Goal: Information Seeking & Learning: Learn about a topic

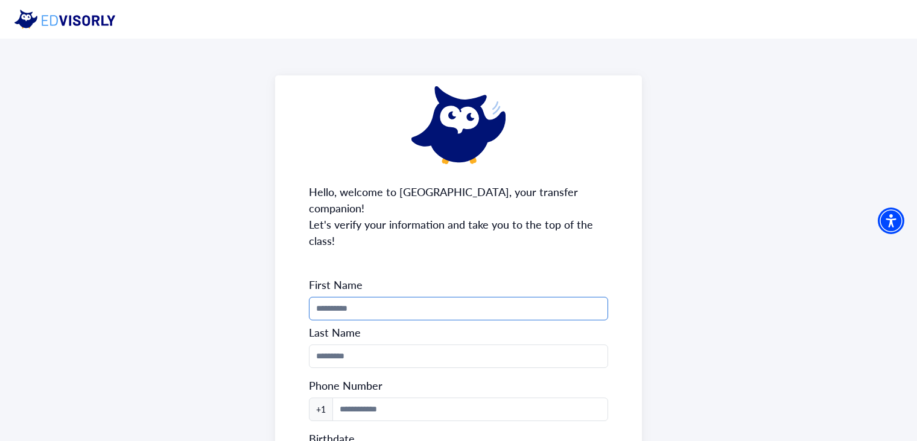
click at [386, 299] on input "Phone Number" at bounding box center [458, 309] width 299 height 24
type input "******"
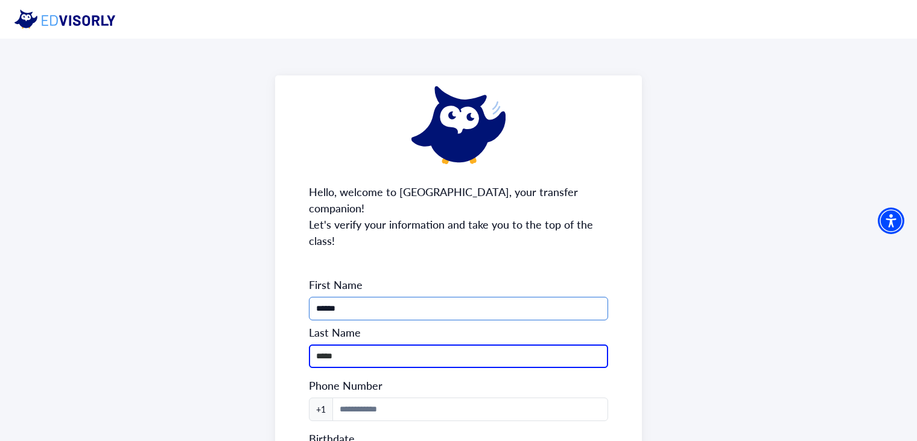
type input "*****"
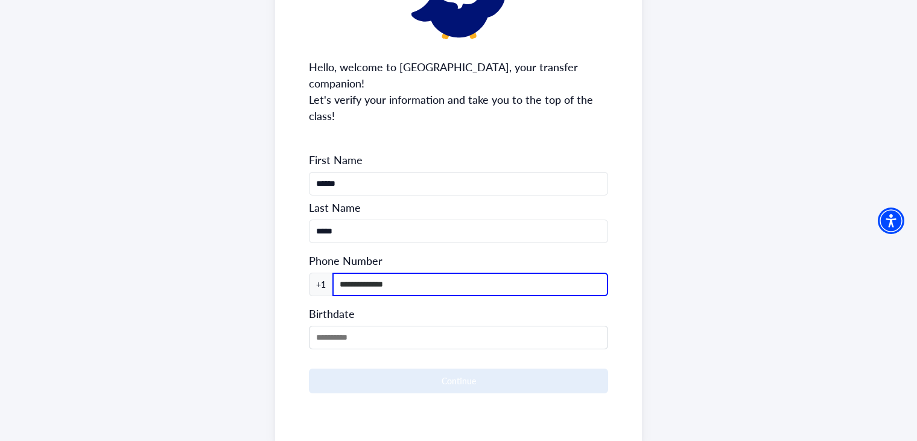
scroll to position [127, 0]
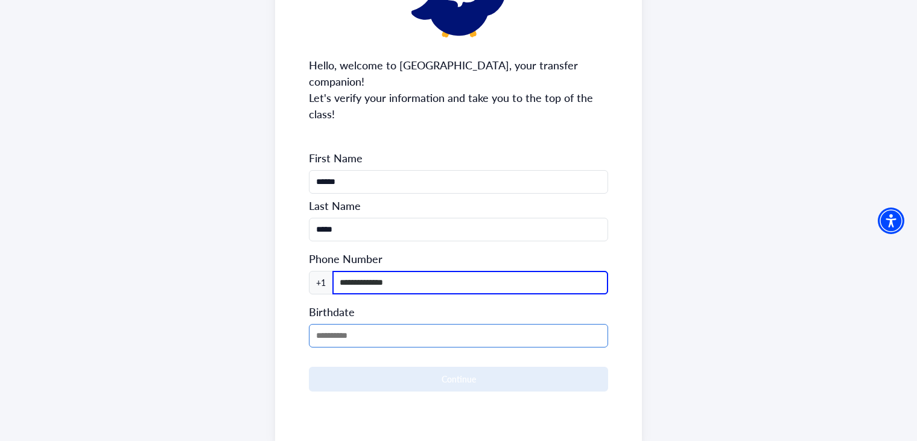
type input "**********"
click at [436, 325] on input "MM/DD/YYYY" at bounding box center [458, 336] width 299 height 24
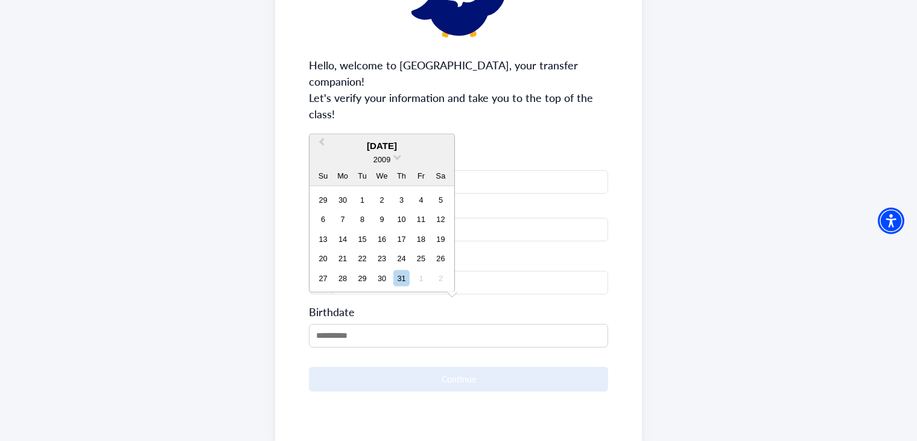
click at [393, 158] on div "2009" at bounding box center [381, 159] width 145 height 13
click at [400, 157] on span at bounding box center [397, 157] width 8 height 8
click at [395, 203] on div "2005" at bounding box center [381, 207] width 71 height 12
click at [322, 141] on span "Previous Month" at bounding box center [322, 145] width 0 height 18
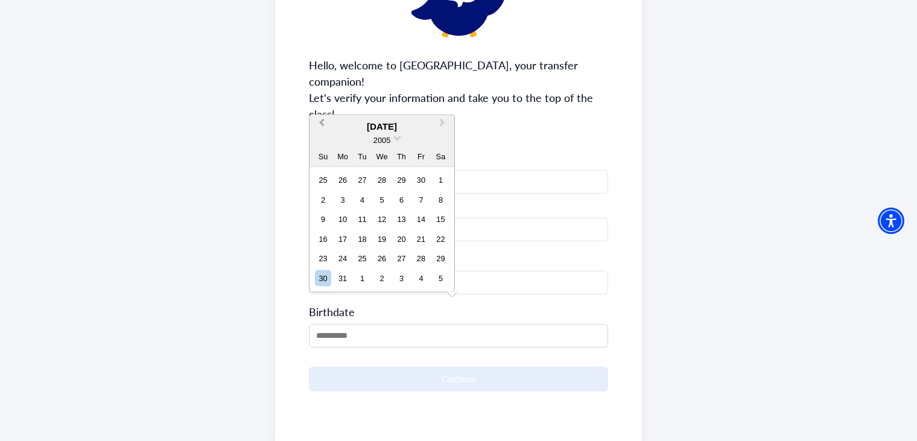
click at [321, 141] on div "2005" at bounding box center [381, 139] width 145 height 13
click at [322, 122] on span "Previous Month" at bounding box center [322, 125] width 0 height 18
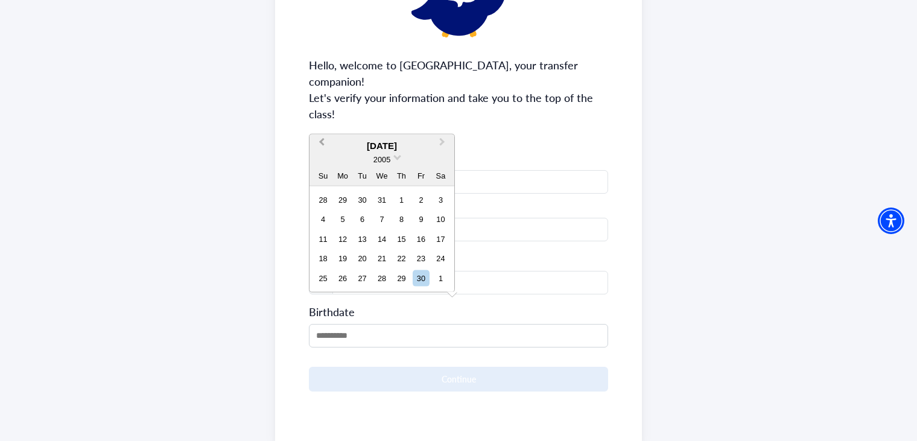
click at [321, 144] on button "Previous Month" at bounding box center [320, 145] width 19 height 19
click at [425, 220] on div "12" at bounding box center [421, 219] width 16 height 16
type input "**********"
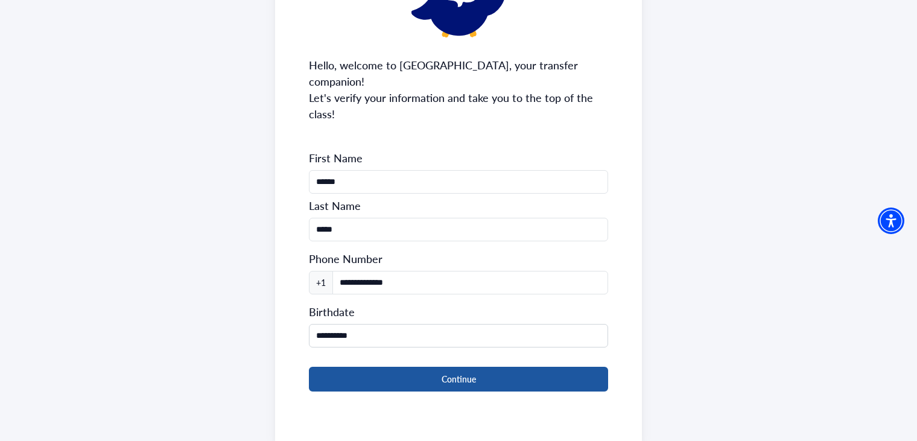
click at [441, 367] on button "Continue" at bounding box center [458, 379] width 299 height 25
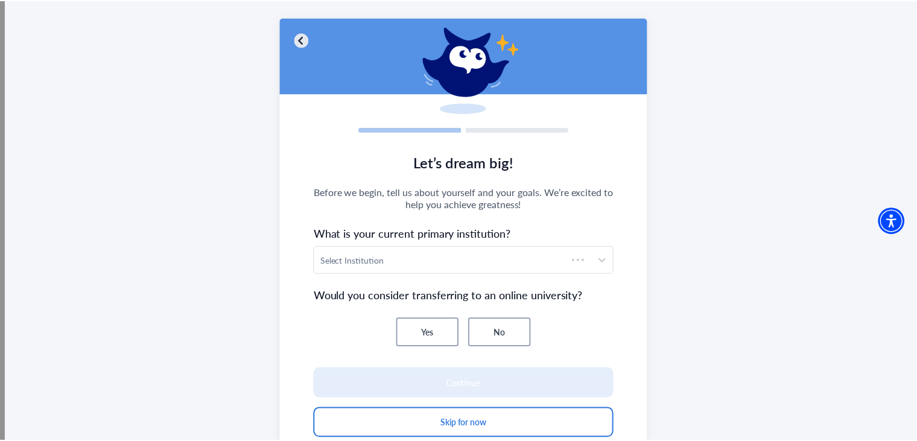
scroll to position [72, 0]
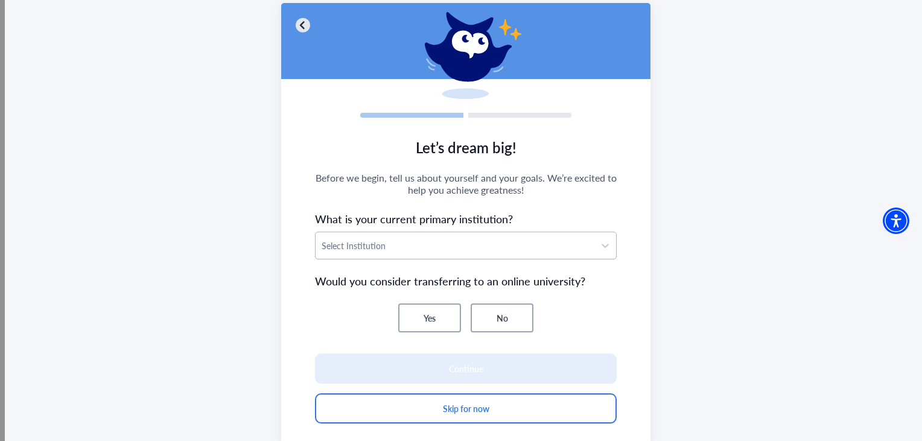
click at [471, 240] on div at bounding box center [455, 245] width 266 height 15
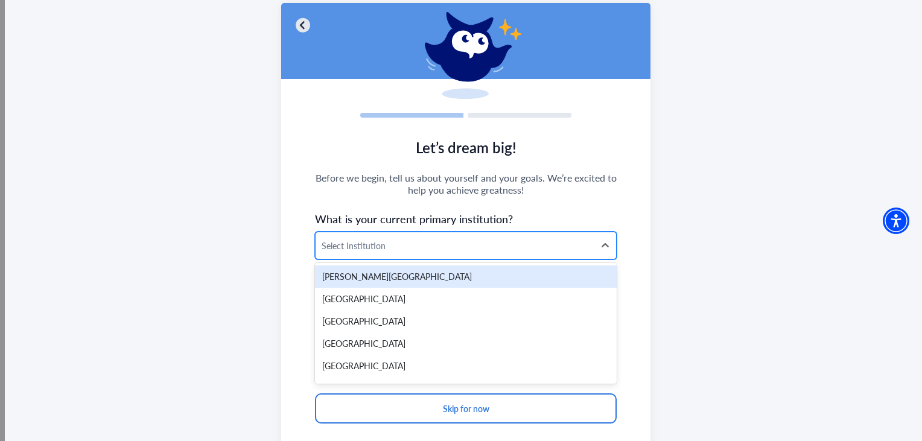
click at [416, 242] on div at bounding box center [455, 245] width 266 height 15
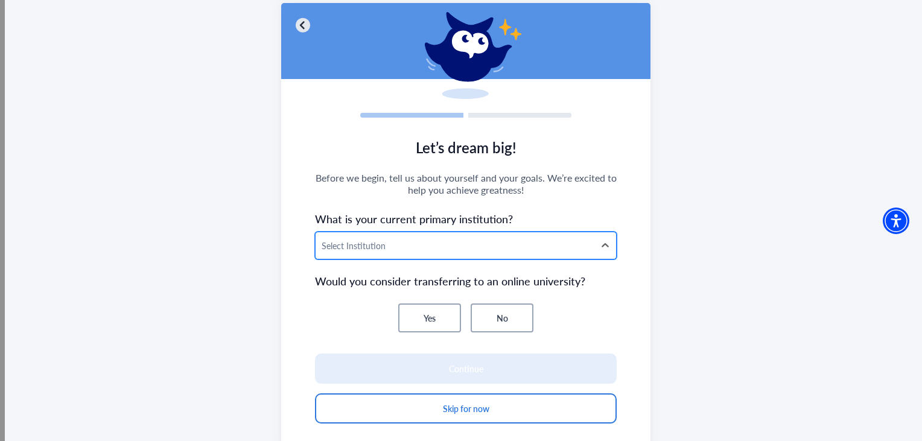
click at [344, 241] on div at bounding box center [455, 245] width 266 height 15
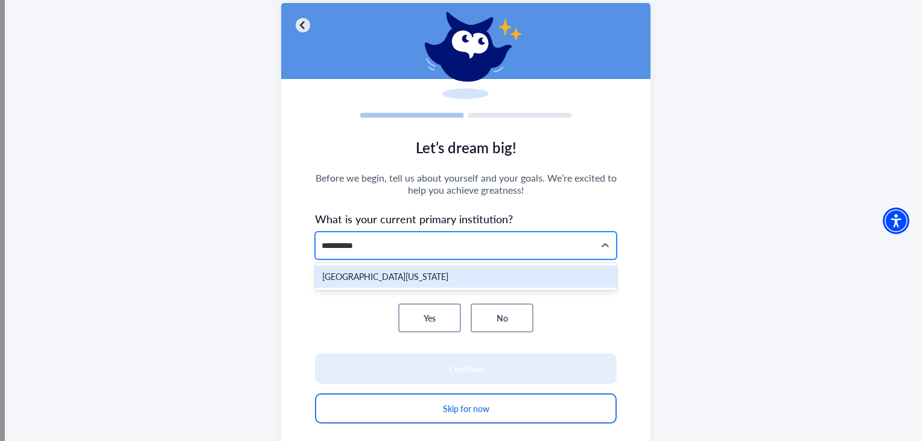
type input "**********"
click at [362, 274] on div "[GEOGRAPHIC_DATA][US_STATE]" at bounding box center [465, 276] width 301 height 22
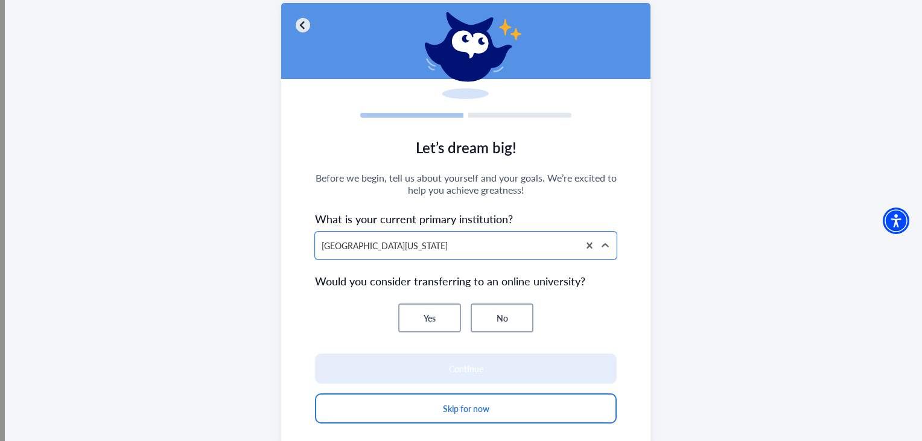
click at [487, 312] on button "No" at bounding box center [502, 317] width 63 height 29
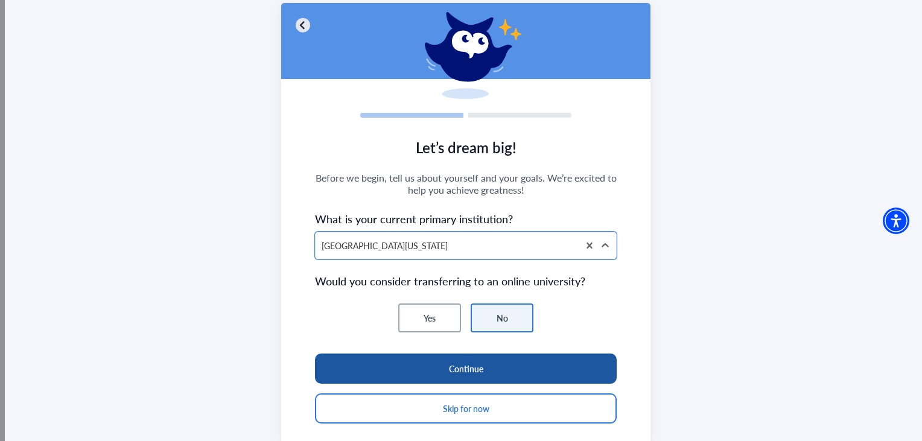
click at [531, 369] on button "Continue" at bounding box center [465, 369] width 301 height 30
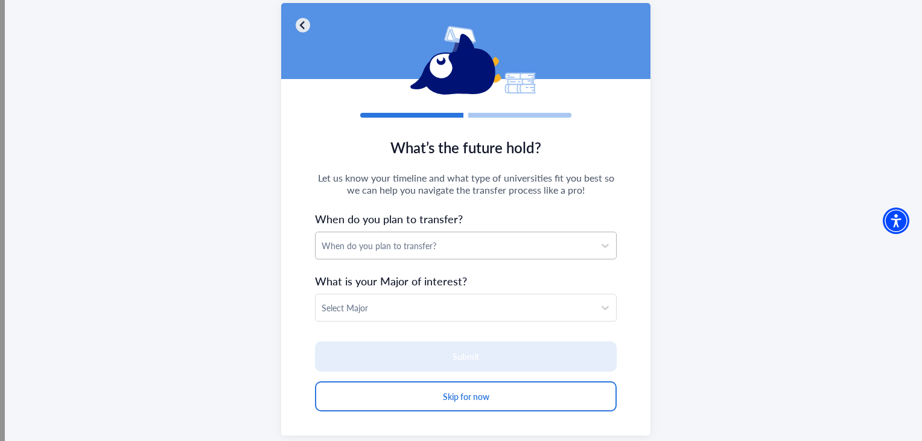
click at [567, 235] on div "When do you plan to transfer?" at bounding box center [455, 245] width 278 height 27
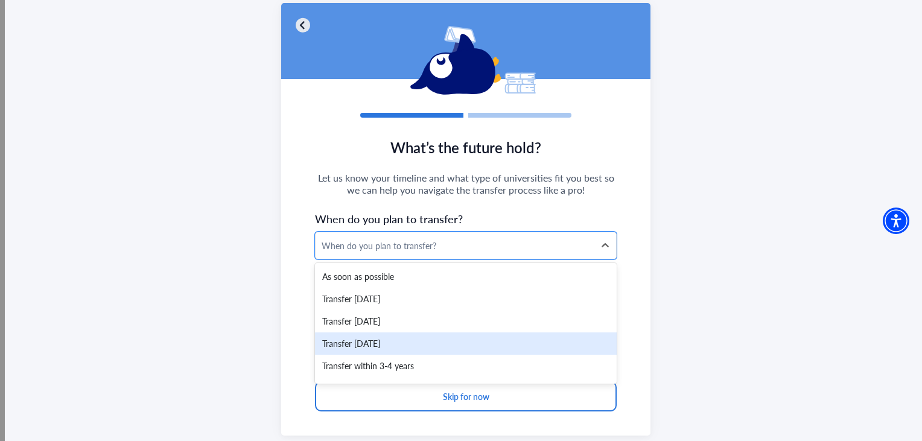
click at [484, 339] on div "Transfer [DATE]" at bounding box center [465, 343] width 301 height 22
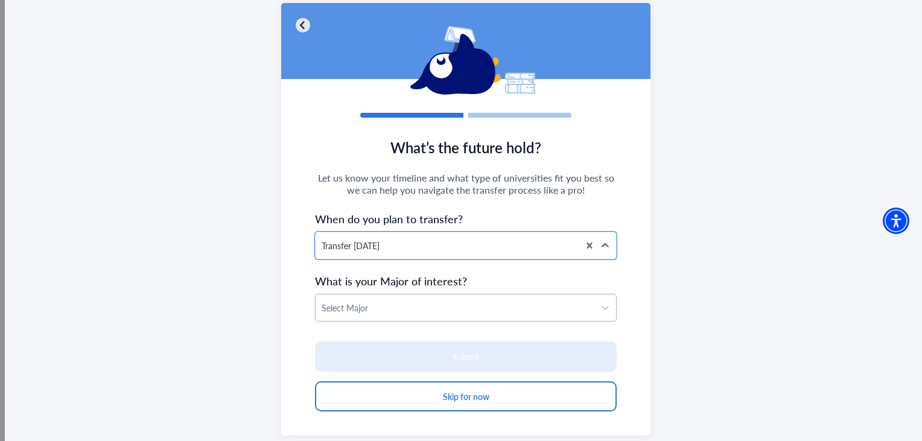
click at [506, 306] on div at bounding box center [455, 307] width 266 height 15
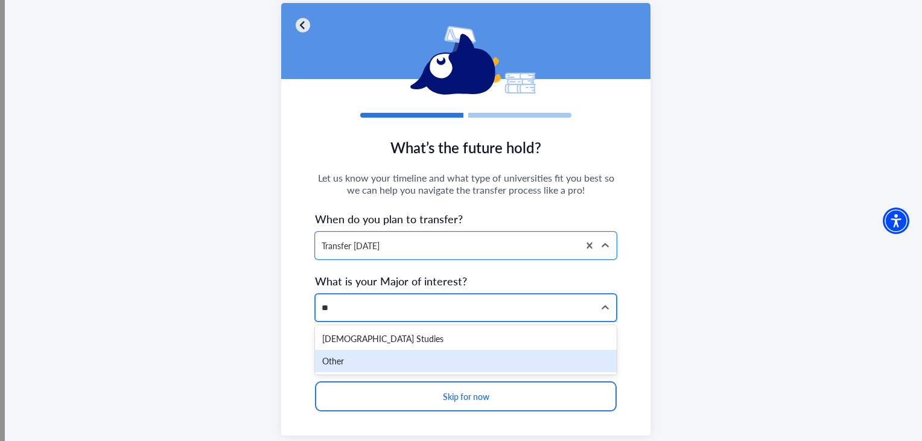
type input "*"
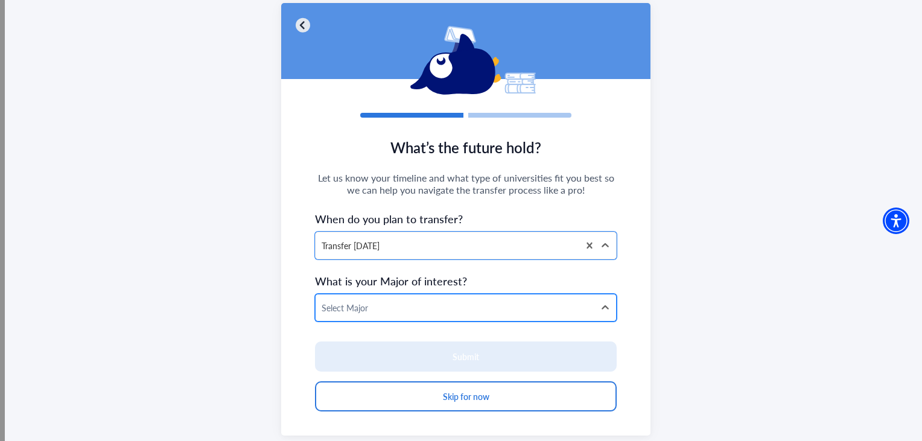
click at [405, 308] on div at bounding box center [455, 307] width 266 height 15
click at [349, 308] on div at bounding box center [455, 307] width 266 height 15
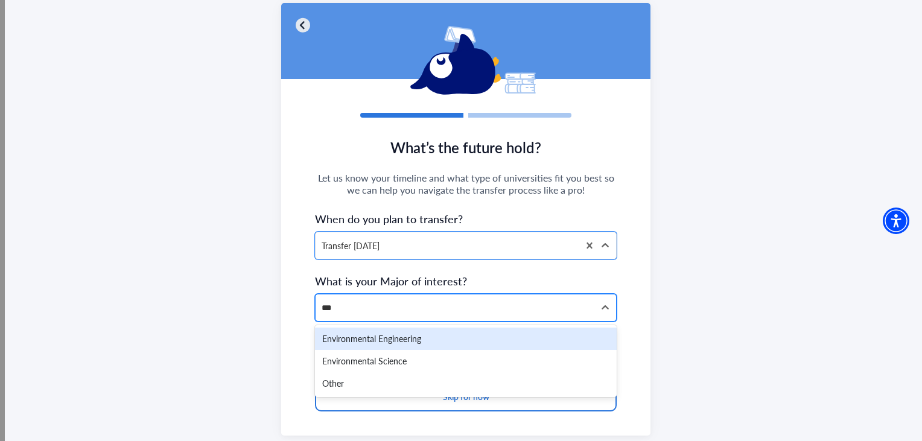
type input "****"
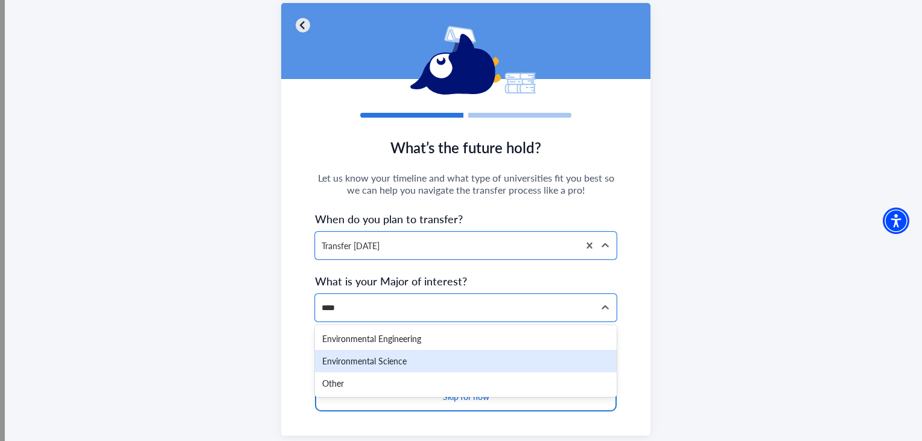
click at [376, 364] on div "Environmental Science" at bounding box center [465, 361] width 301 height 22
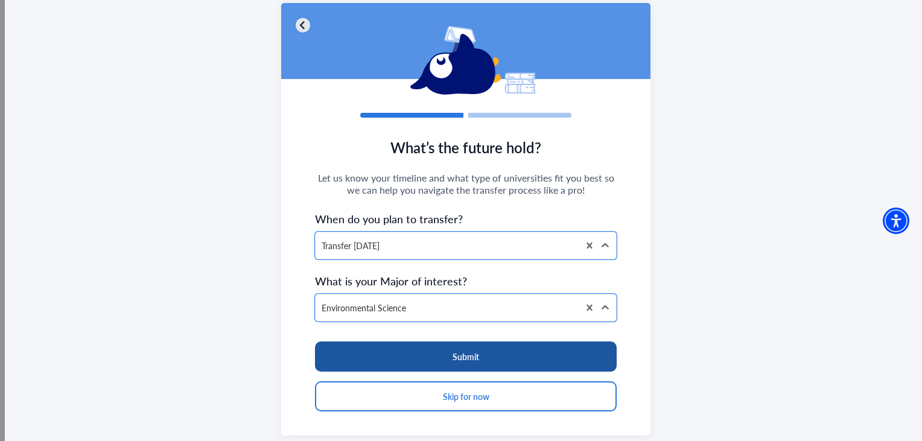
click at [414, 359] on button "Submit" at bounding box center [465, 356] width 301 height 30
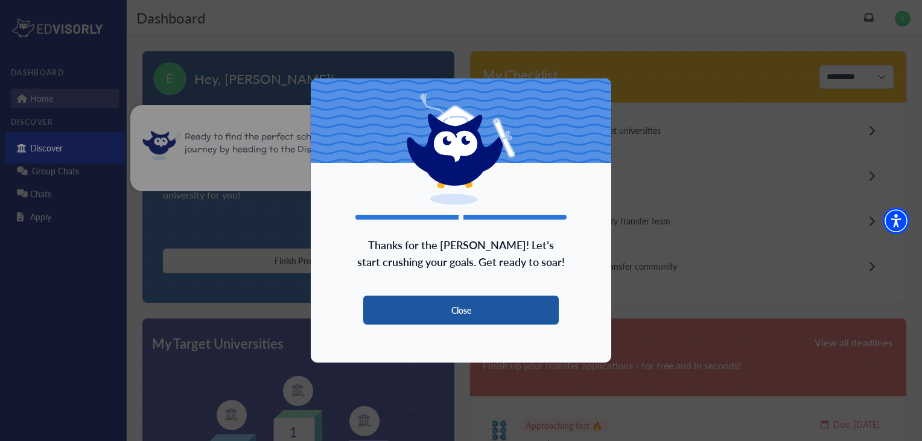
click at [458, 312] on button "Close" at bounding box center [460, 310] width 195 height 29
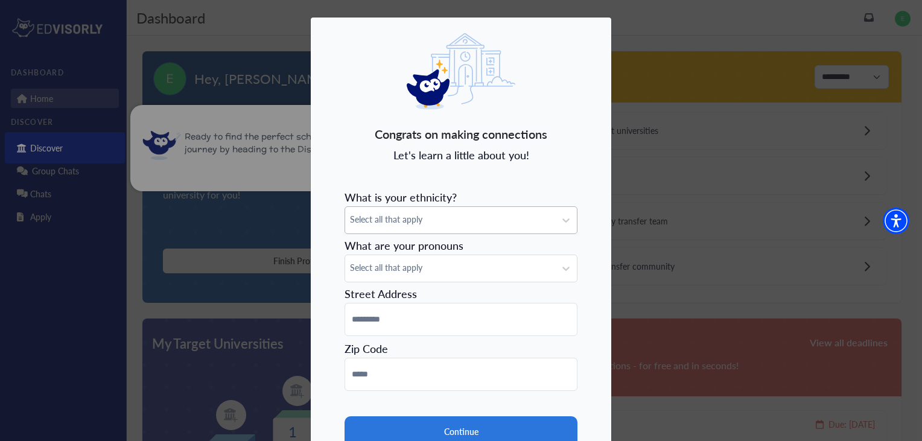
click at [520, 217] on span "Select all that apply" at bounding box center [450, 219] width 200 height 13
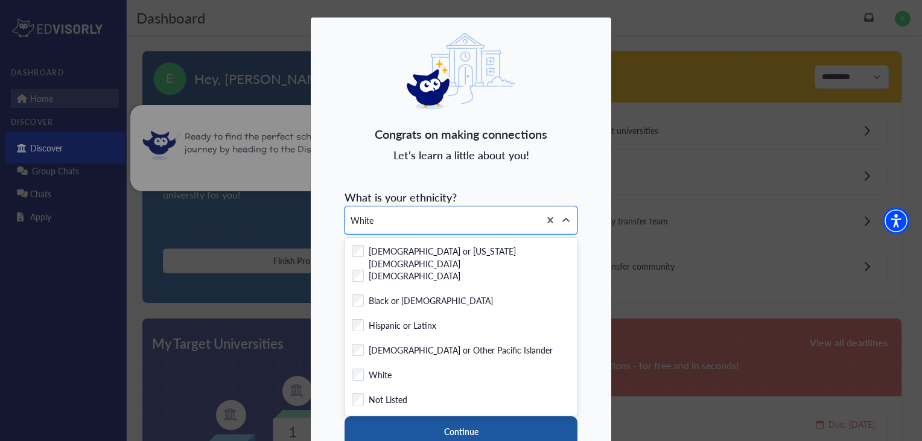
click at [408, 432] on button "Continue" at bounding box center [460, 431] width 233 height 30
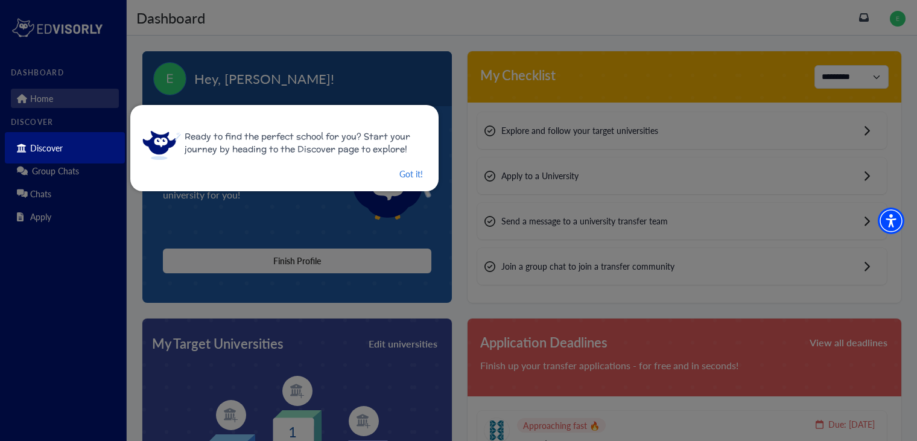
click at [587, 238] on div at bounding box center [458, 220] width 917 height 441
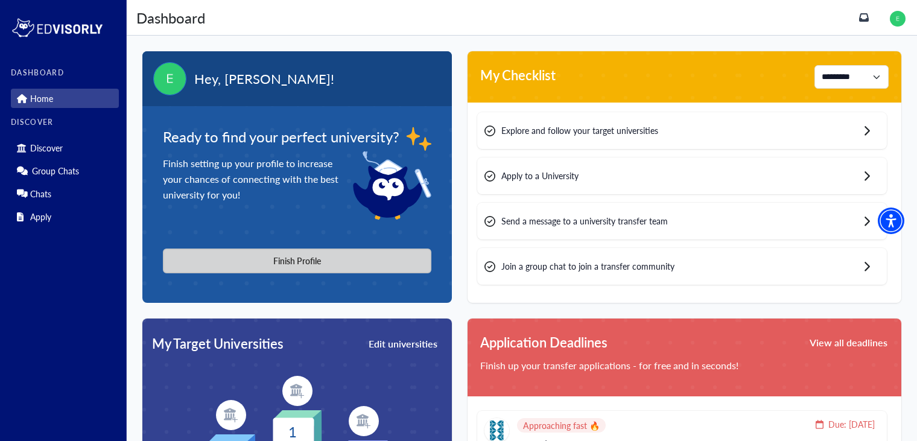
click at [372, 252] on button "Finish Profile" at bounding box center [297, 261] width 268 height 25
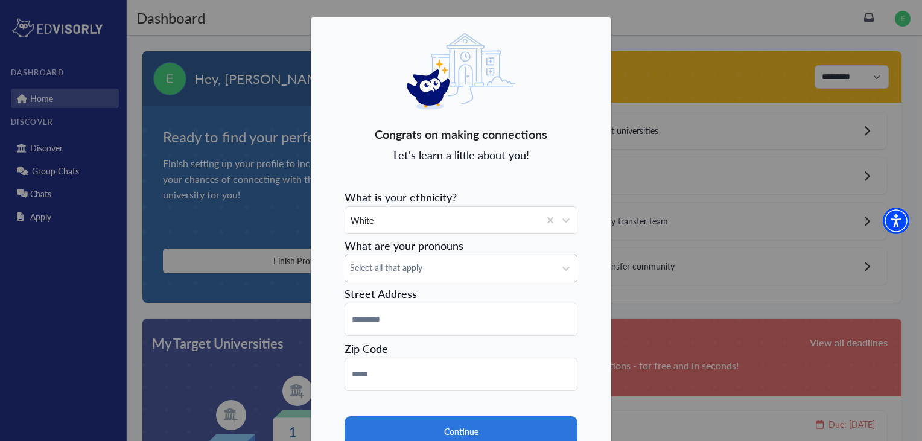
click at [467, 274] on div "Select all that apply" at bounding box center [450, 268] width 210 height 27
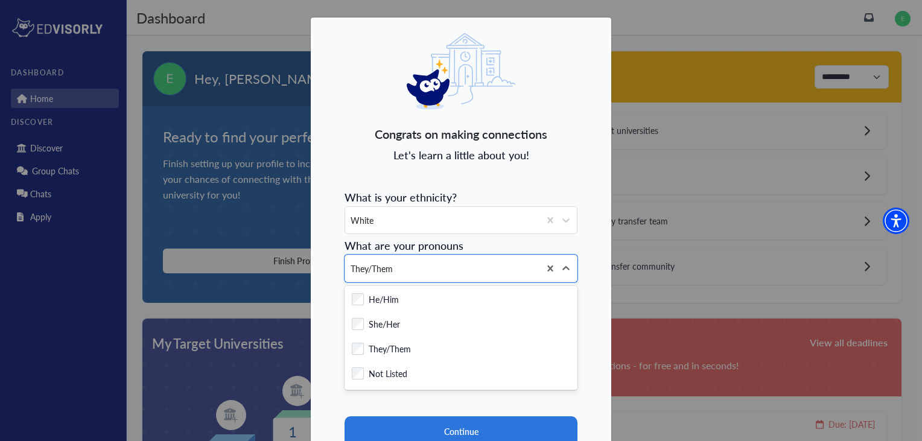
click at [596, 335] on div "Congrats on making connections Let's learn a little about you! What is your eth…" at bounding box center [461, 268] width 302 height 503
click at [589, 331] on div "Congrats on making connections Let's learn a little about you! What is your eth…" at bounding box center [461, 268] width 302 height 503
click at [562, 268] on icon at bounding box center [565, 268] width 7 height 4
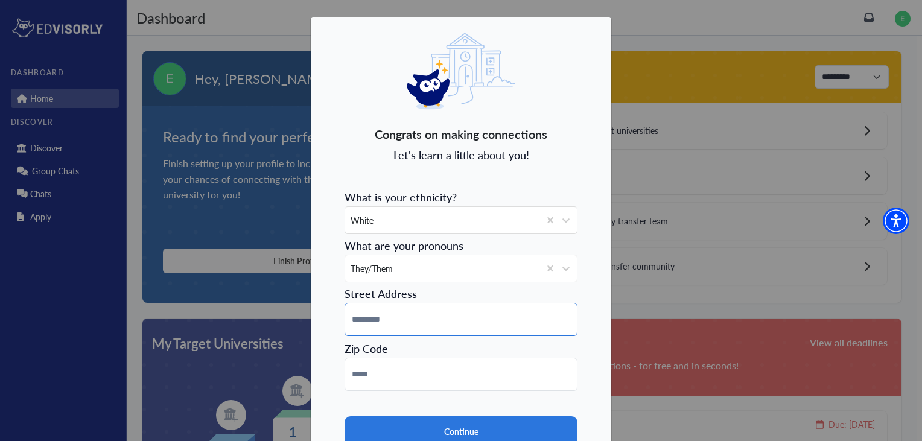
click at [451, 320] on input at bounding box center [460, 319] width 233 height 33
type input "**********"
click at [438, 360] on input at bounding box center [460, 374] width 233 height 33
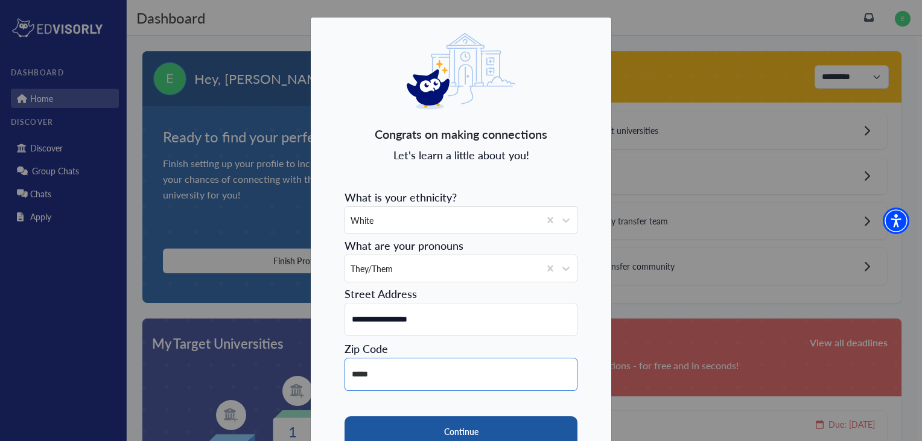
type input "*****"
click at [456, 430] on button "Continue" at bounding box center [460, 431] width 233 height 30
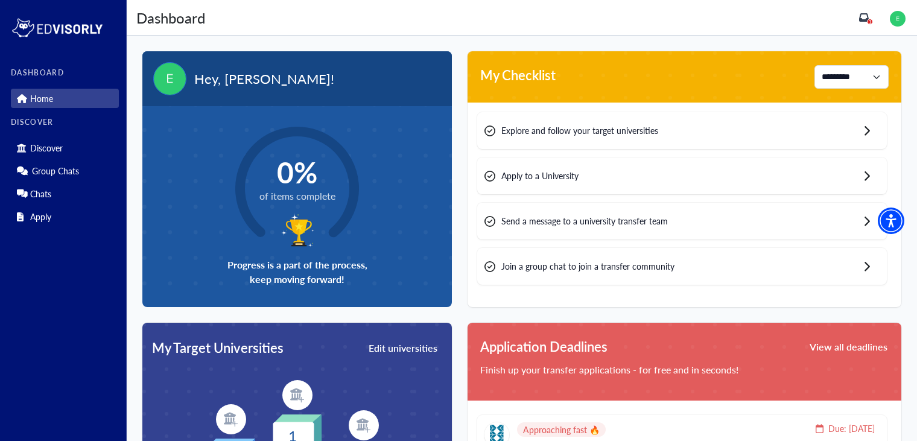
click at [618, 130] on span "Explore and follow your target universities" at bounding box center [579, 130] width 157 height 13
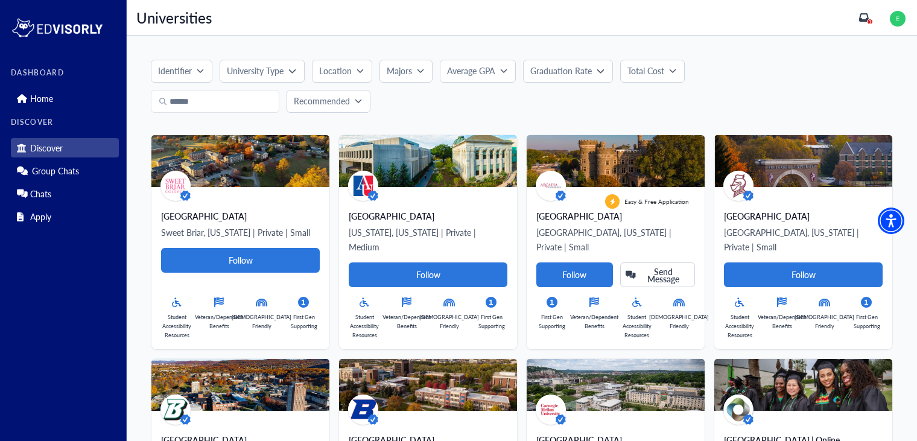
click at [203, 70] on icon "button" at bounding box center [200, 71] width 7 height 4
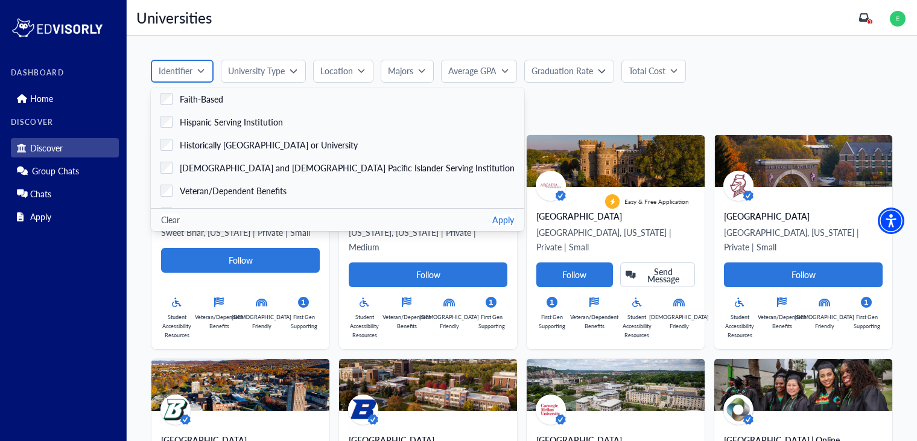
click at [203, 72] on icon "button" at bounding box center [200, 70] width 7 height 7
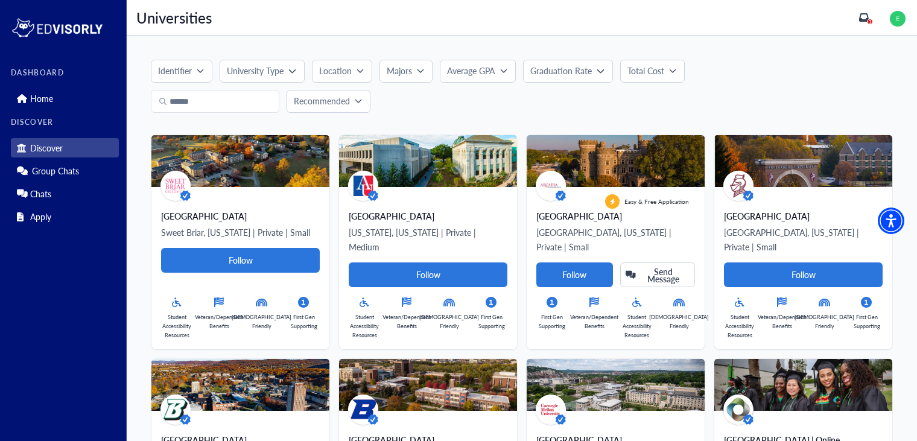
click at [425, 72] on button "Majors" at bounding box center [405, 71] width 53 height 23
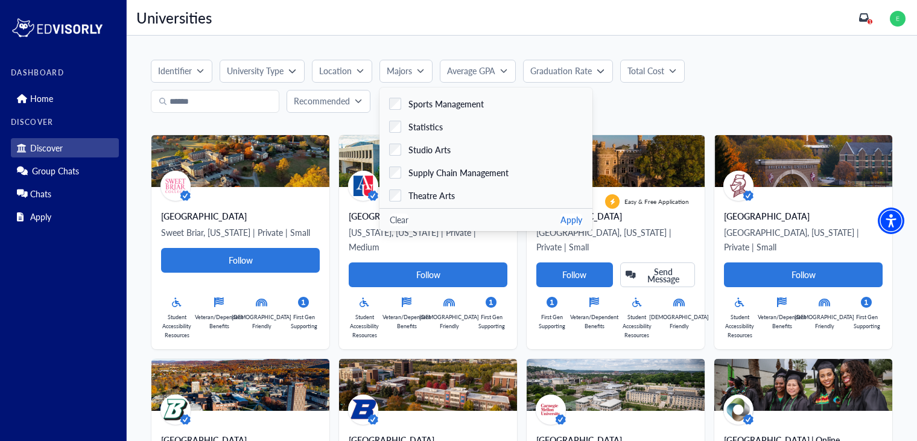
scroll to position [2447, 0]
click at [560, 217] on button "Apply" at bounding box center [571, 220] width 22 height 13
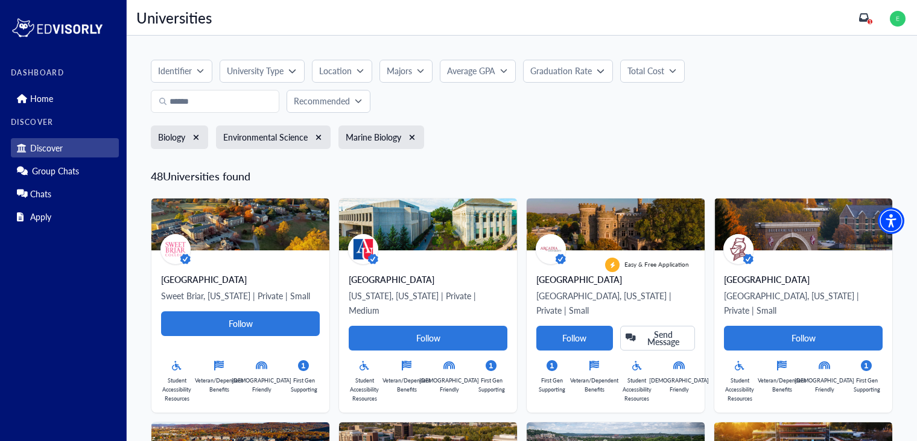
click at [341, 106] on p "Recommended" at bounding box center [322, 101] width 56 height 13
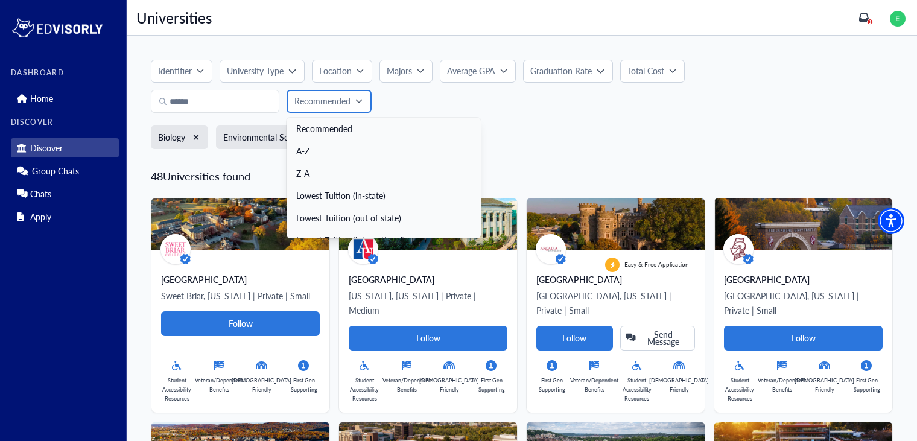
click at [345, 105] on p "Recommended" at bounding box center [322, 101] width 56 height 13
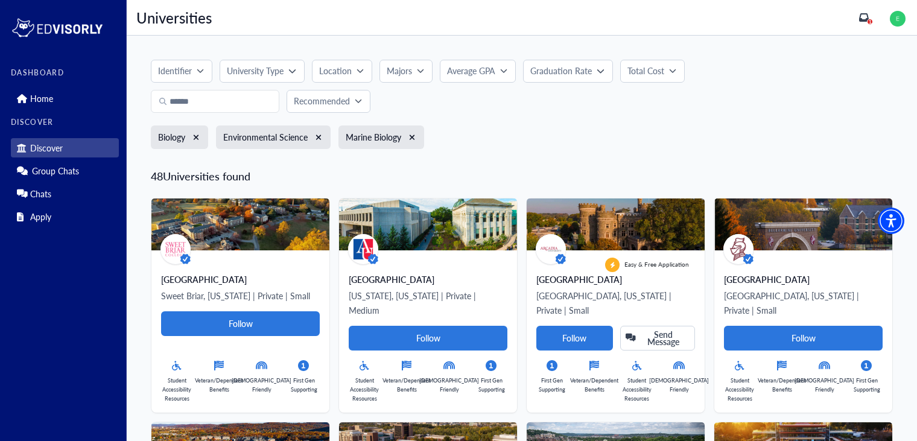
click at [251, 72] on p "University Type" at bounding box center [255, 71] width 57 height 13
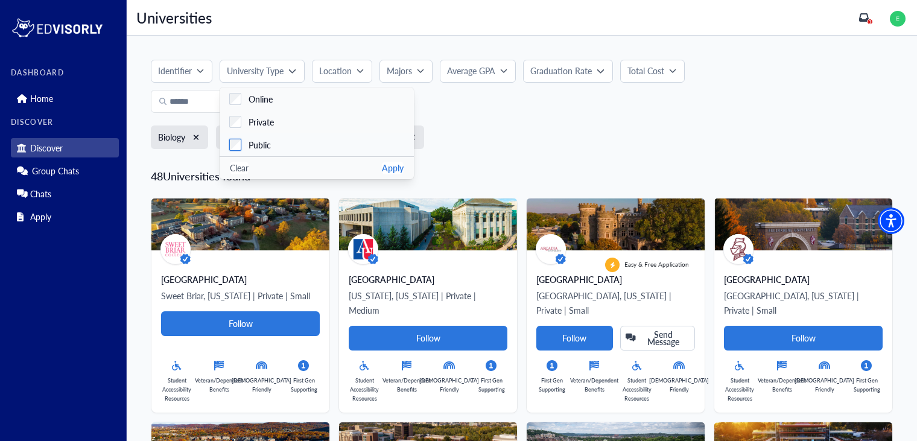
click at [242, 145] on div "Public" at bounding box center [256, 145] width 30 height 13
click at [391, 166] on button "Apply" at bounding box center [393, 168] width 22 height 13
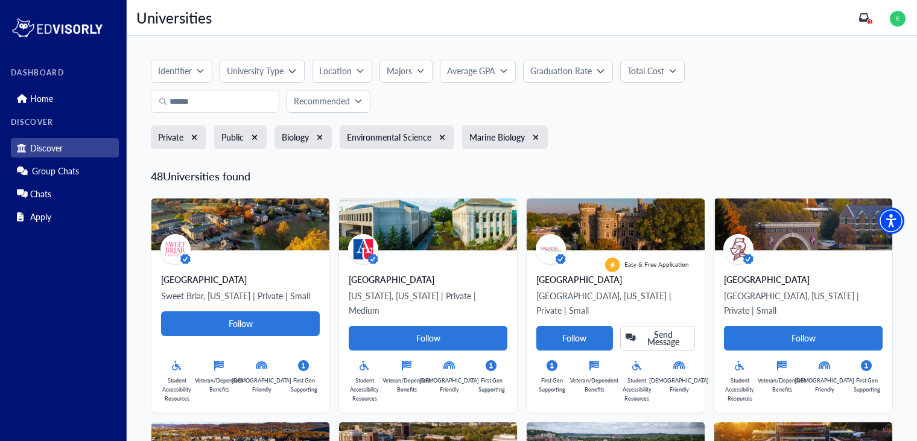
click at [195, 75] on div "Identifier" at bounding box center [177, 71] width 39 height 13
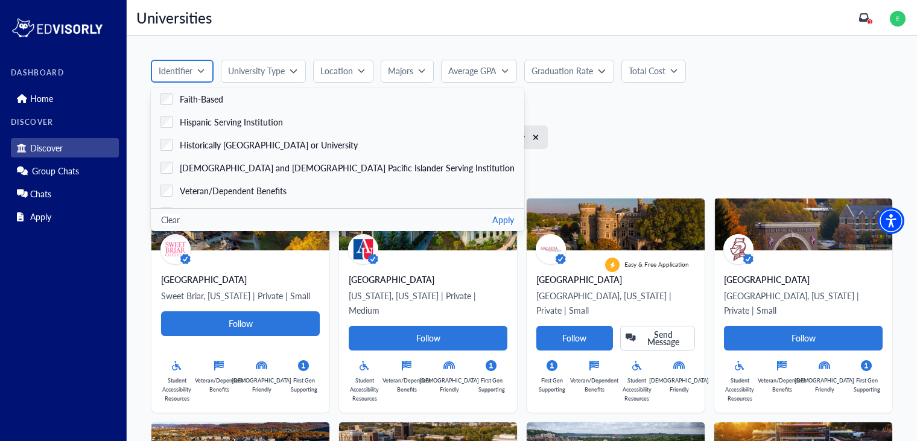
click at [195, 77] on div "Identifier" at bounding box center [178, 71] width 39 height 13
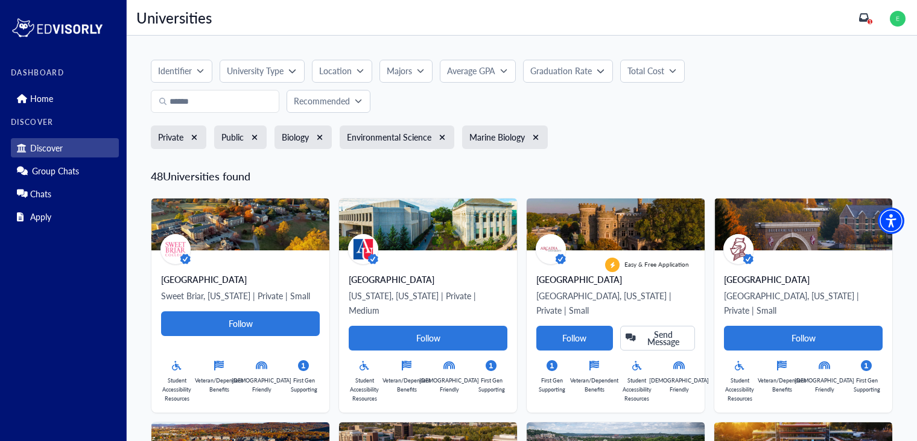
click at [335, 72] on p "Location" at bounding box center [335, 71] width 33 height 13
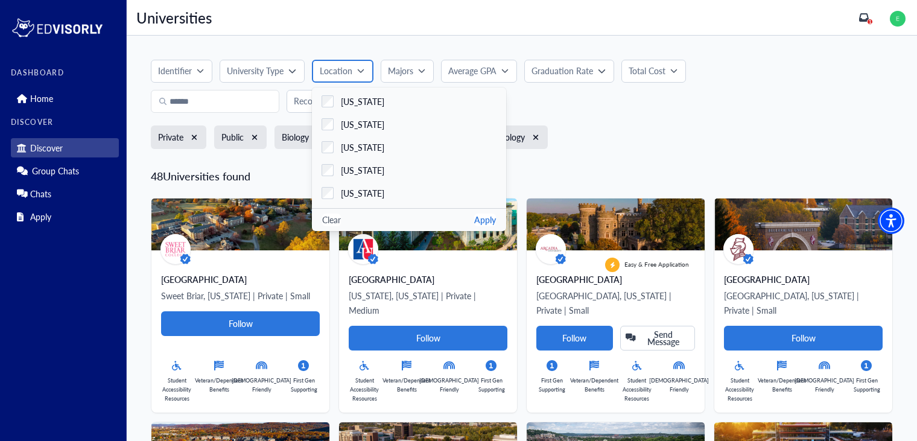
scroll to position [1011, 0]
click at [486, 224] on button "Apply" at bounding box center [485, 220] width 22 height 13
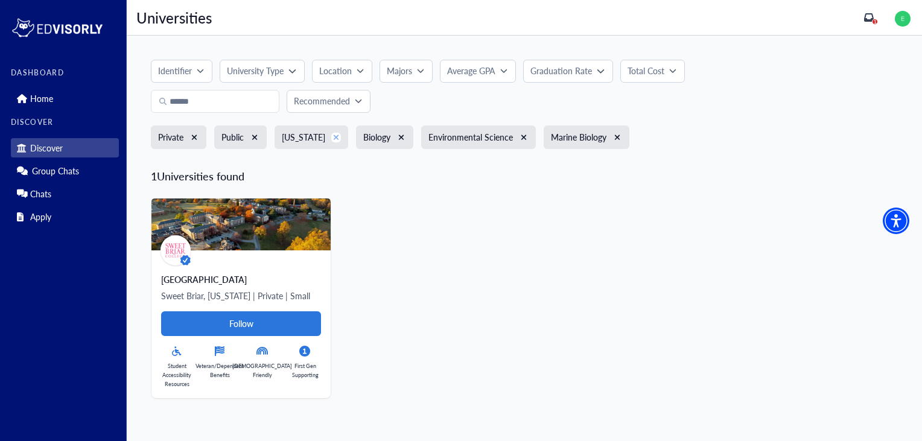
click at [334, 138] on icon "xmark" at bounding box center [336, 137] width 5 height 5
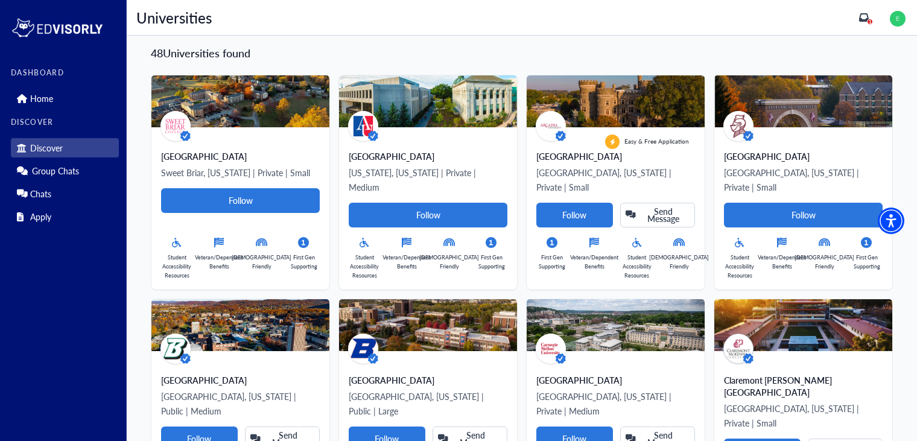
scroll to position [0, 0]
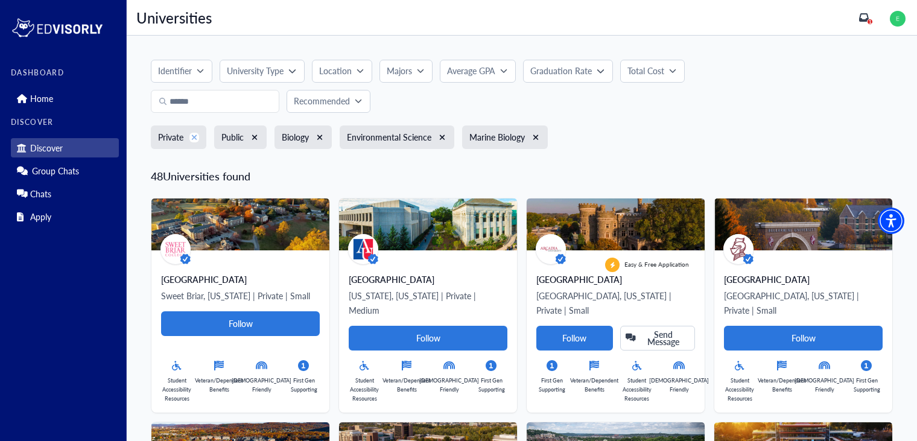
click at [196, 139] on icon "xmark" at bounding box center [194, 137] width 5 height 5
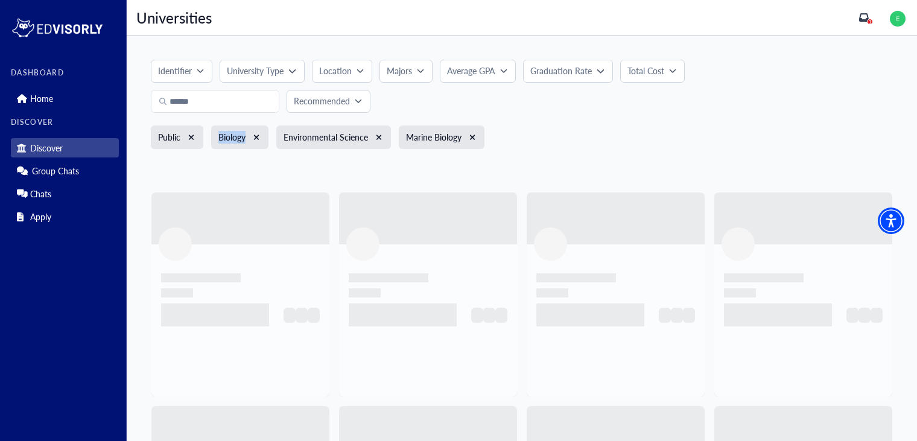
click at [196, 139] on div "Public" at bounding box center [177, 137] width 52 height 24
click at [192, 138] on icon "xmark" at bounding box center [191, 137] width 5 height 5
click at [192, 138] on button "xmark" at bounding box center [196, 138] width 10 height 10
click at [255, 136] on icon "xmark" at bounding box center [253, 137] width 5 height 5
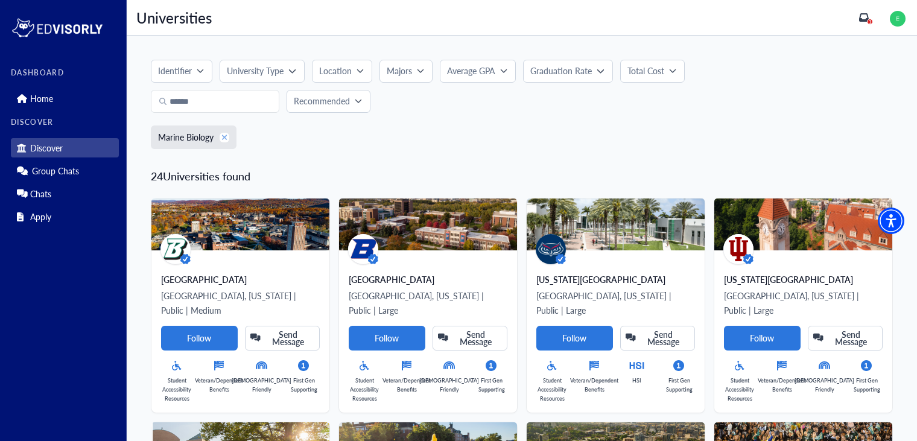
click at [225, 139] on icon "xmark" at bounding box center [224, 137] width 7 height 8
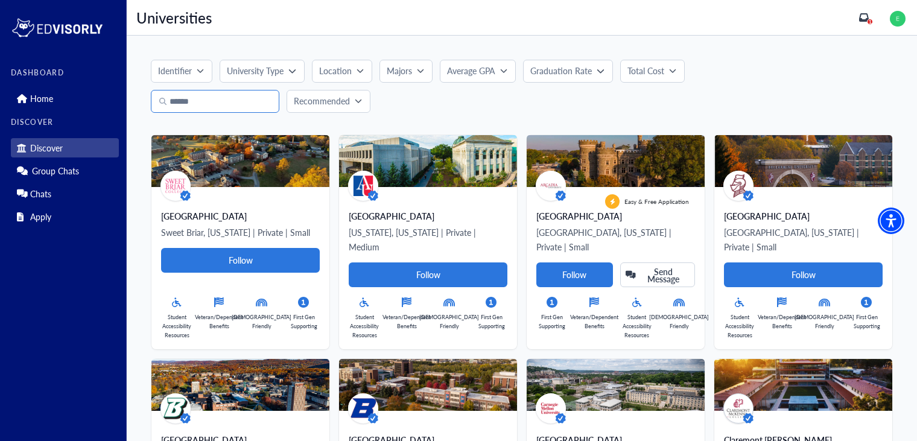
click at [241, 103] on input "Search" at bounding box center [215, 101] width 128 height 23
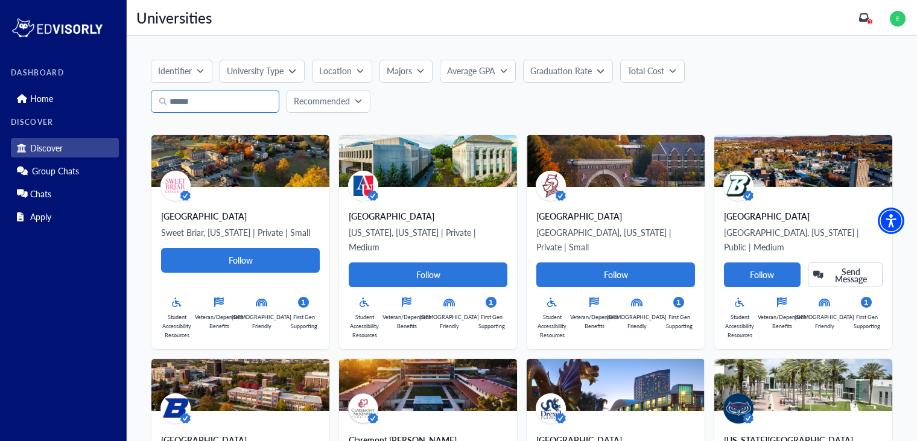
drag, startPoint x: 241, startPoint y: 103, endPoint x: 255, endPoint y: 104, distance: 13.9
click at [255, 104] on input "Search" at bounding box center [215, 101] width 128 height 23
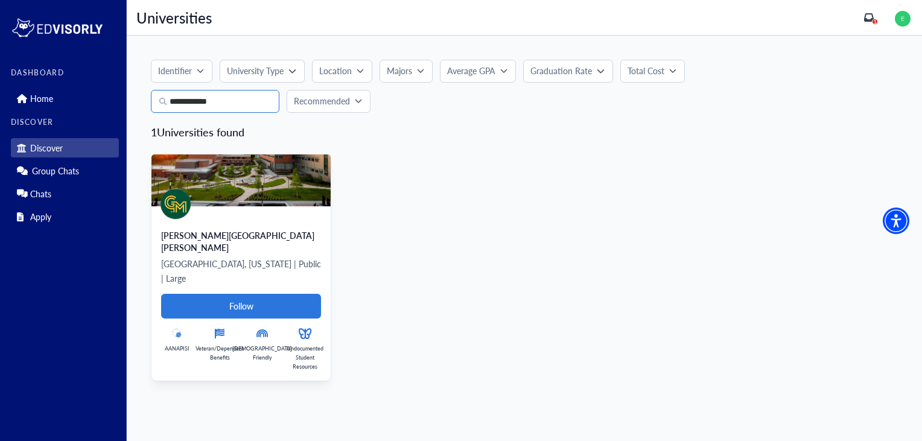
type input "**********"
click at [299, 231] on div "[PERSON_NAME][GEOGRAPHIC_DATA][PERSON_NAME]" at bounding box center [241, 241] width 160 height 24
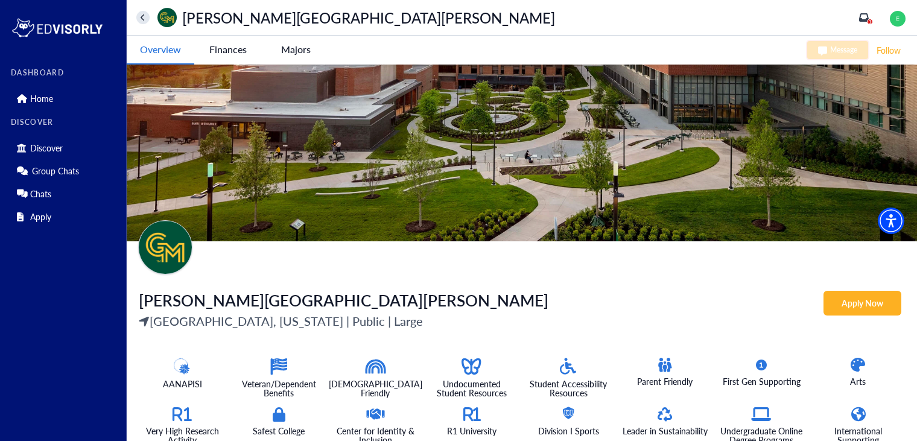
click at [302, 53] on -tag "Majors" at bounding box center [296, 50] width 68 height 28
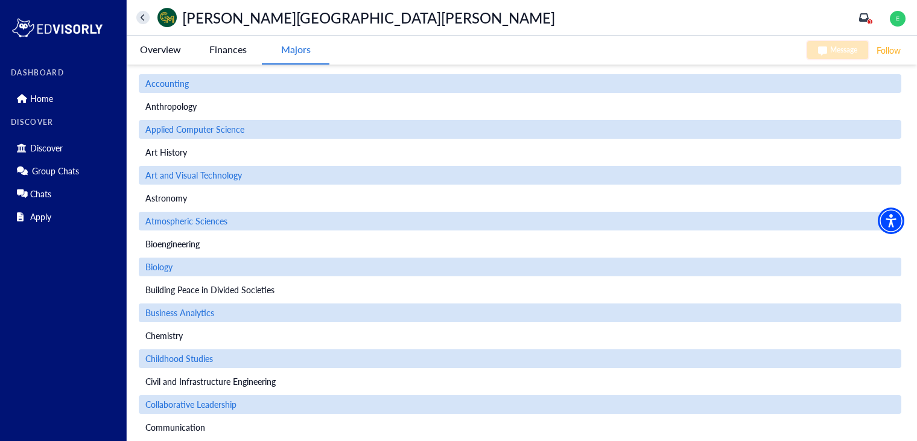
scroll to position [10, 0]
click at [250, 43] on University-tag "Finances" at bounding box center [228, 50] width 68 height 28
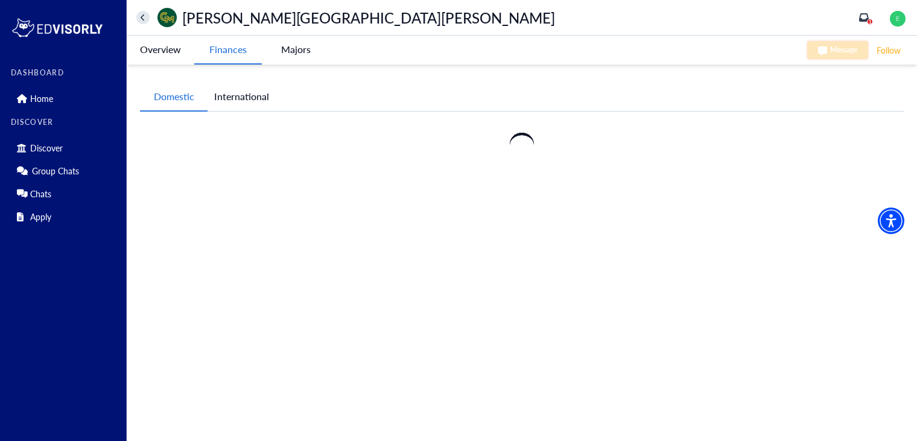
scroll to position [0, 0]
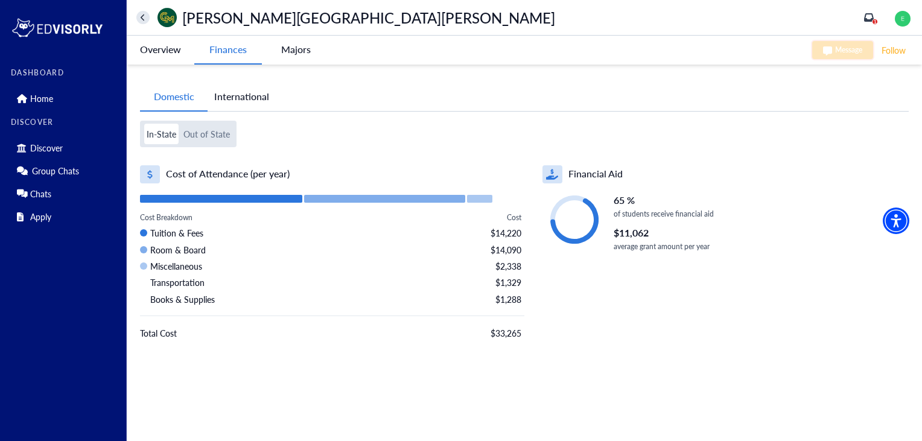
click at [898, 48] on University-tag "Follow" at bounding box center [893, 50] width 27 height 15
click at [144, 20] on icon "home" at bounding box center [143, 17] width 4 height 7
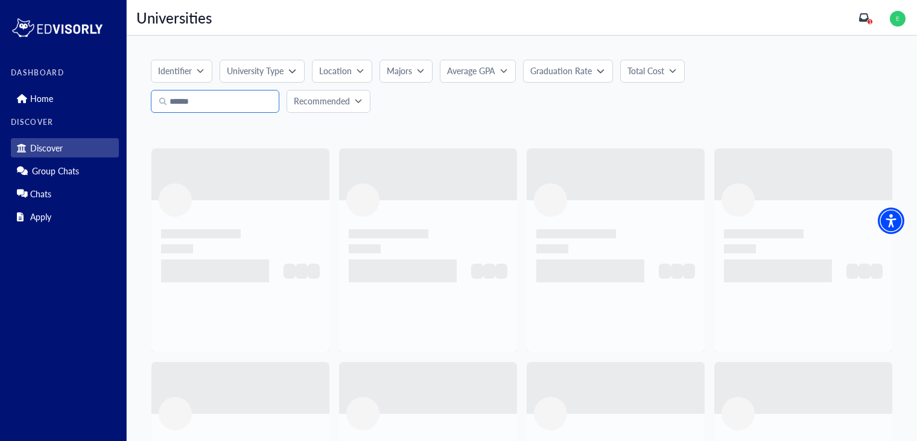
click at [226, 92] on input "Search" at bounding box center [215, 101] width 128 height 23
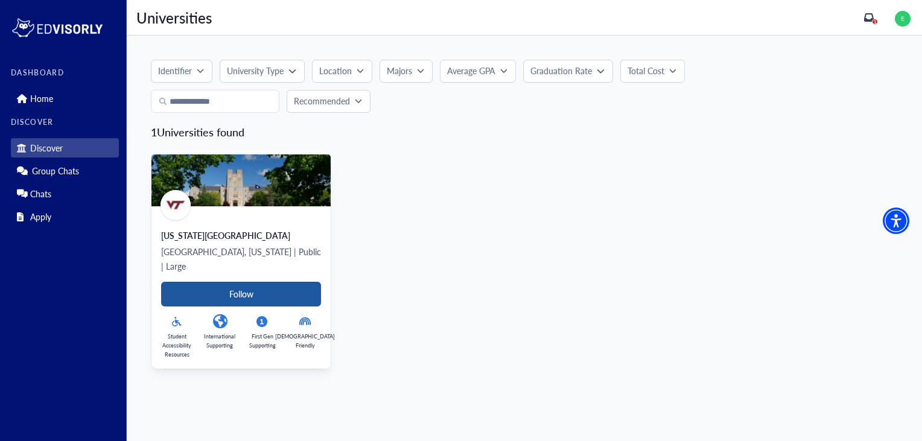
click at [282, 282] on Card-tag "Follow" at bounding box center [241, 294] width 160 height 25
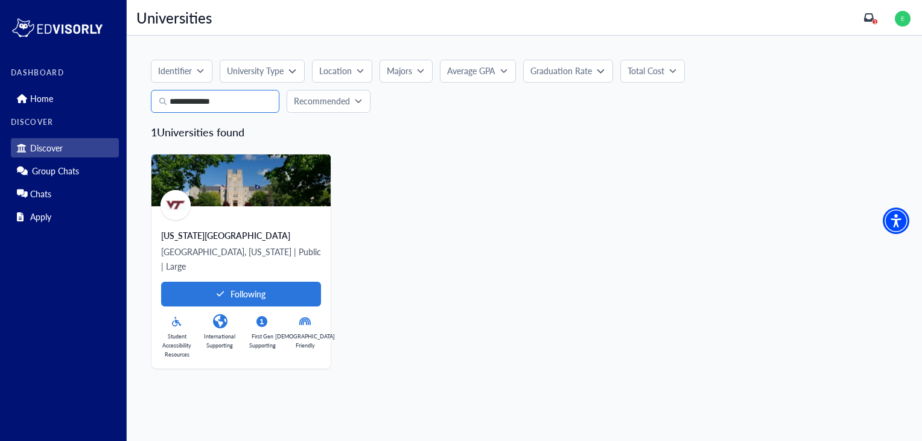
drag, startPoint x: 233, startPoint y: 100, endPoint x: 199, endPoint y: 97, distance: 34.5
click at [199, 97] on input "**********" at bounding box center [215, 101] width 128 height 23
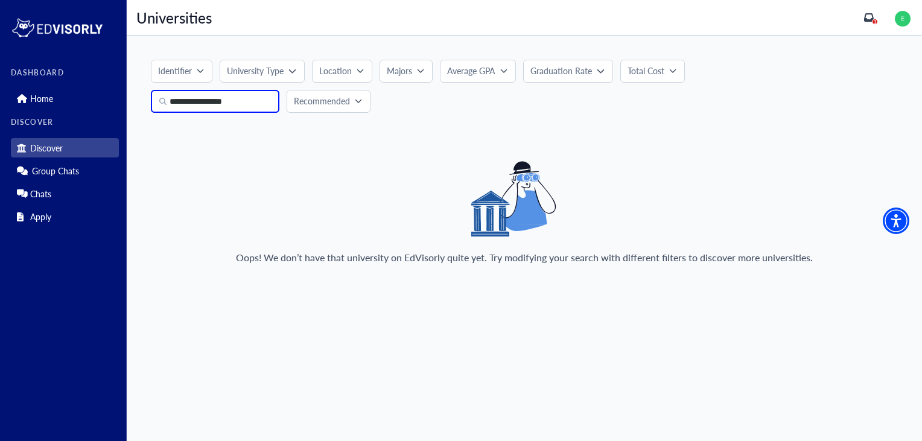
drag, startPoint x: 199, startPoint y: 102, endPoint x: 148, endPoint y: 104, distance: 51.3
click at [148, 104] on div "**********" at bounding box center [524, 167] width 795 height 263
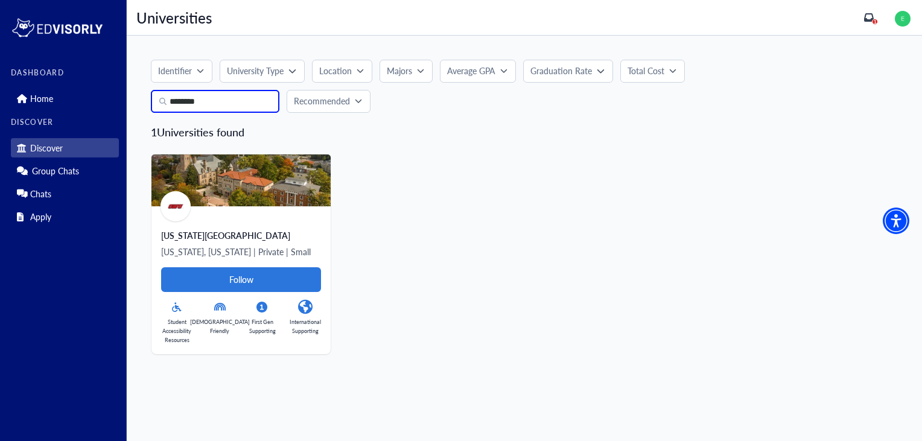
drag, startPoint x: 214, startPoint y: 106, endPoint x: 124, endPoint y: 113, distance: 90.7
click at [124, 113] on div "DASHBOARD Home DISCOVER Discover Group Chats Chats Apply Universities Universit…" at bounding box center [461, 220] width 922 height 441
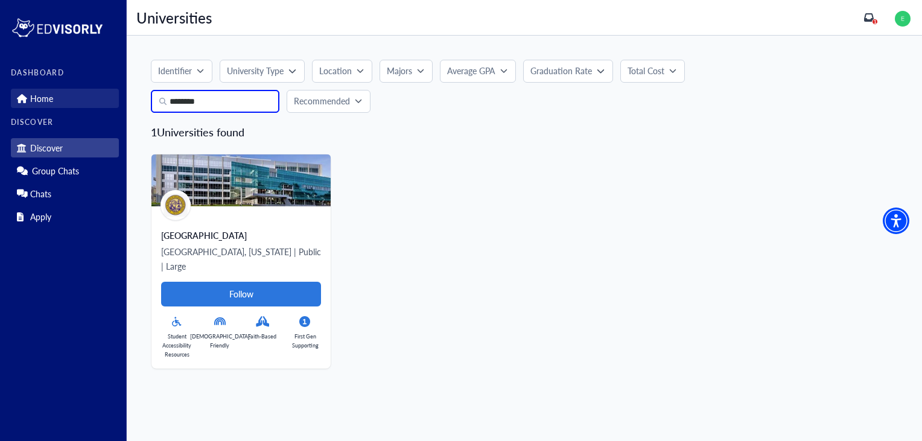
drag, startPoint x: 205, startPoint y: 104, endPoint x: 116, endPoint y: 107, distance: 88.8
click at [116, 107] on div "DASHBOARD Home DISCOVER Discover Group Chats Chats Apply Universities Universit…" at bounding box center [461, 220] width 922 height 441
type input "**********"
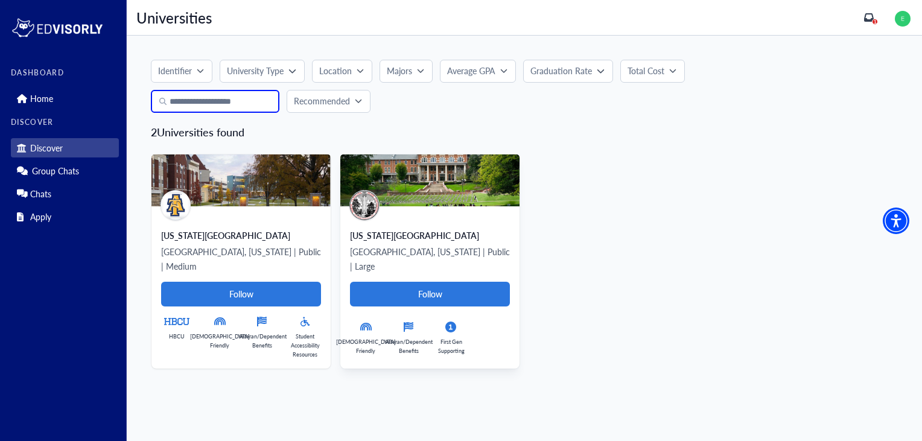
click at [450, 229] on div "[US_STATE][GEOGRAPHIC_DATA]" at bounding box center [430, 235] width 160 height 12
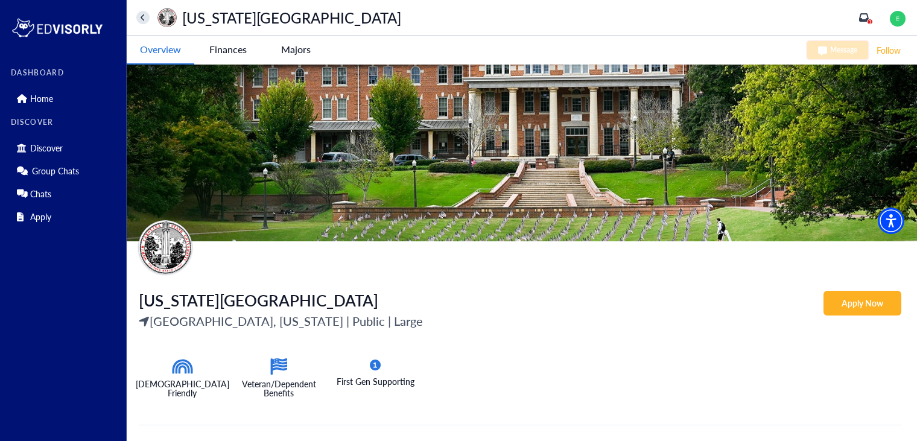
scroll to position [211, 0]
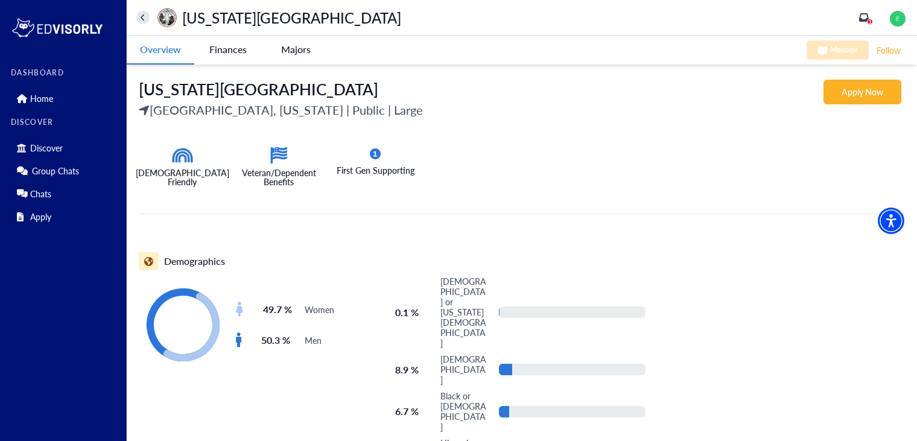
click at [283, 52] on -tag "Majors" at bounding box center [296, 50] width 68 height 28
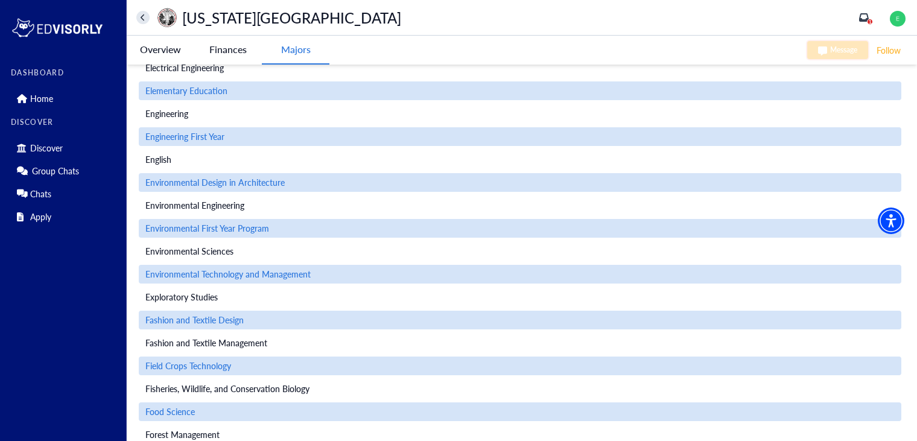
scroll to position [0, 0]
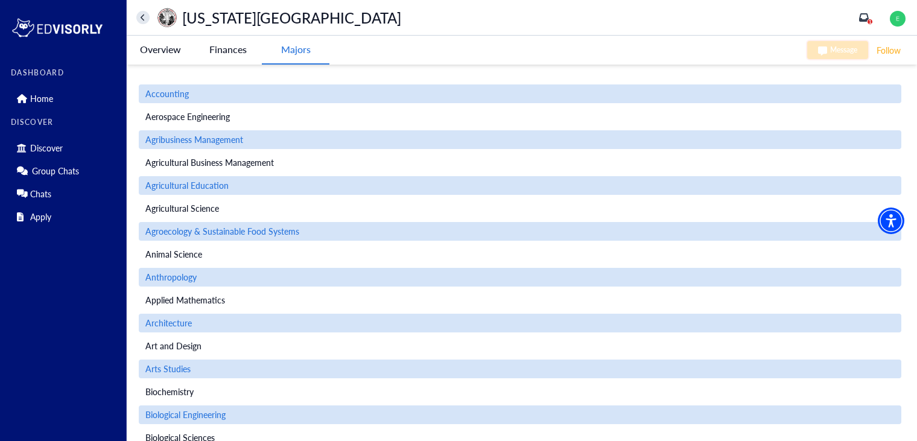
click at [238, 41] on University-tag "Finances" at bounding box center [228, 50] width 68 height 28
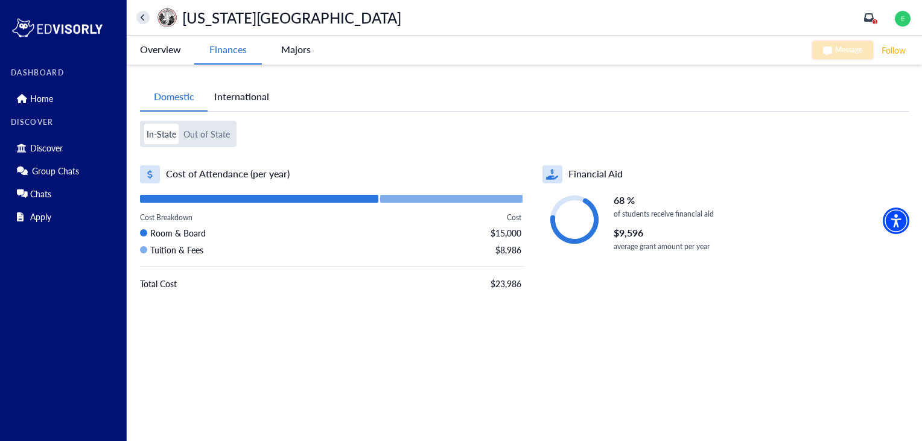
click at [200, 139] on button "Out of State" at bounding box center [206, 134] width 51 height 21
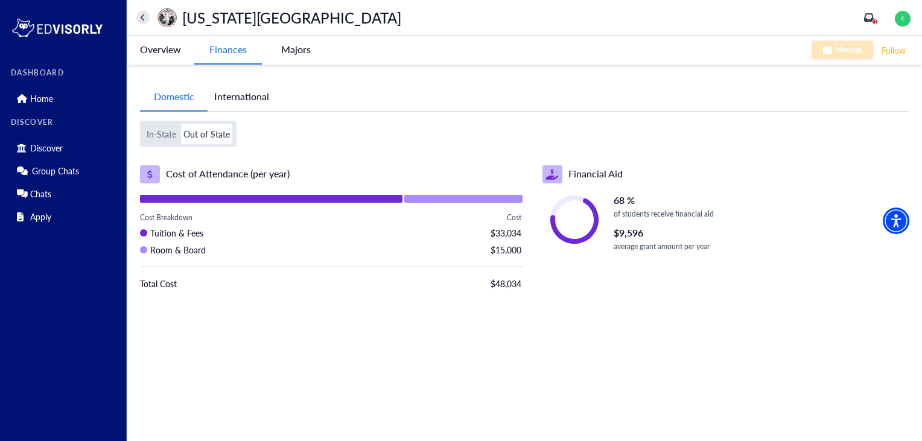
click at [154, 132] on button "In-State" at bounding box center [161, 134] width 34 height 21
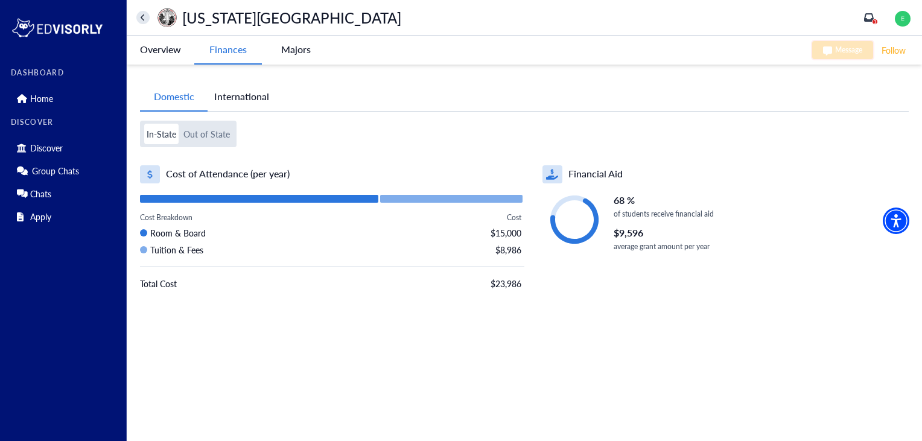
click at [883, 50] on University-tag "Follow" at bounding box center [893, 50] width 27 height 15
click at [141, 20] on icon "home" at bounding box center [143, 18] width 5 height 8
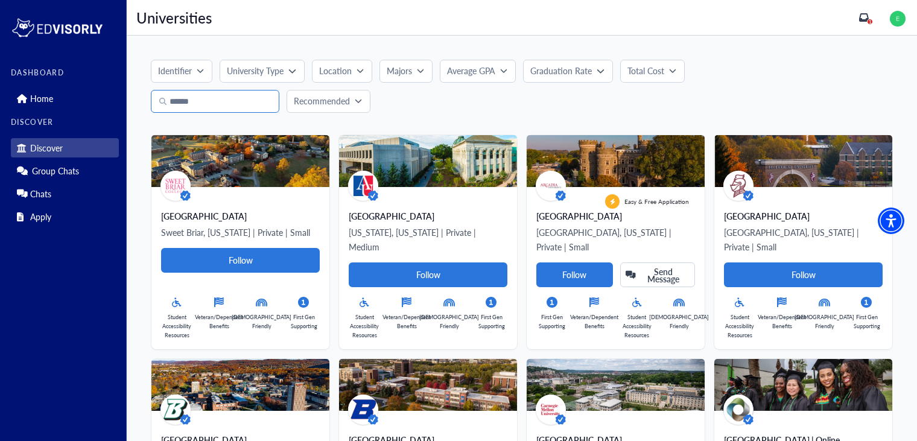
click at [206, 104] on input "Search" at bounding box center [215, 101] width 128 height 23
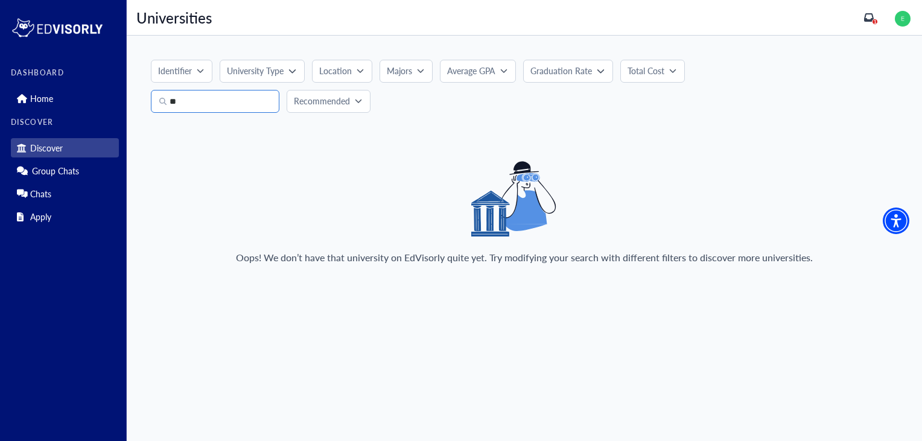
type input "*"
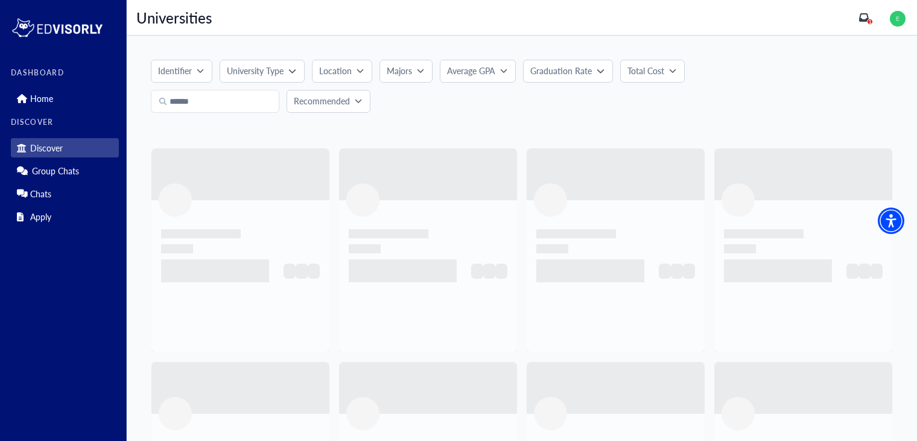
click at [398, 69] on p "Majors" at bounding box center [399, 71] width 25 height 13
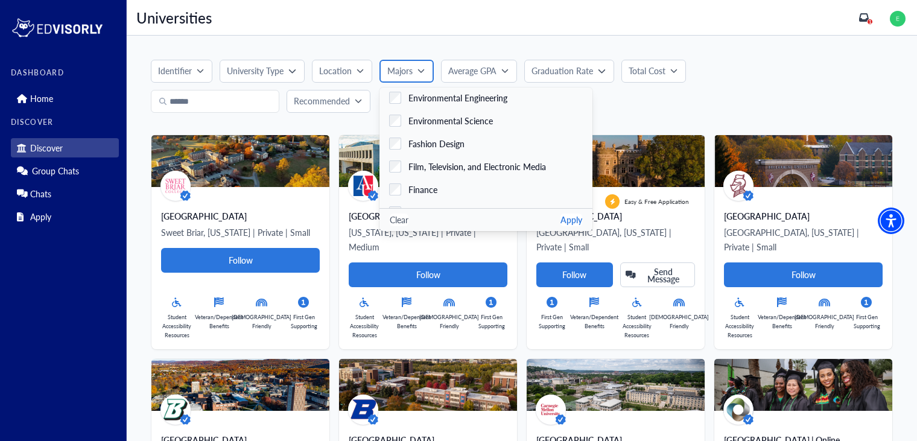
scroll to position [953, 0]
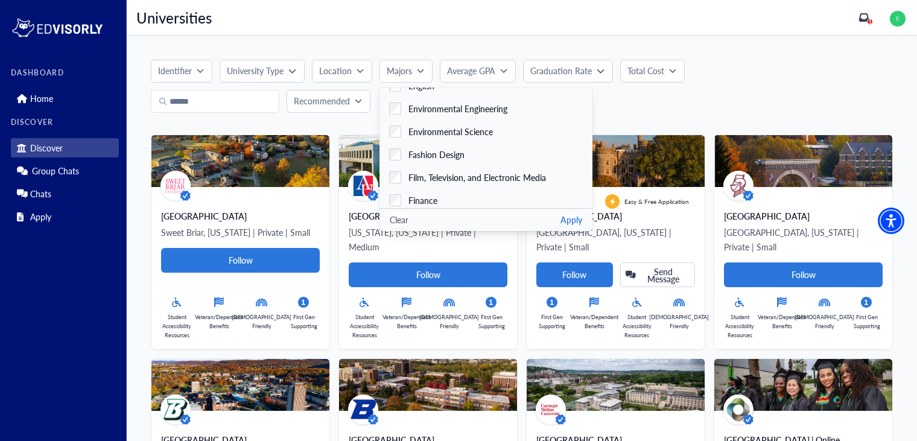
click at [560, 226] on button "Apply" at bounding box center [571, 220] width 22 height 13
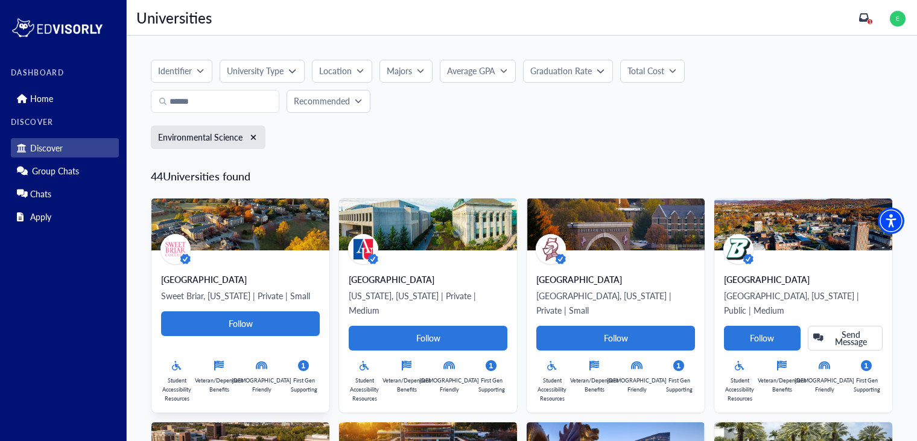
click at [286, 290] on p "Sweet Briar, [US_STATE] | Private | Small" at bounding box center [240, 295] width 159 height 14
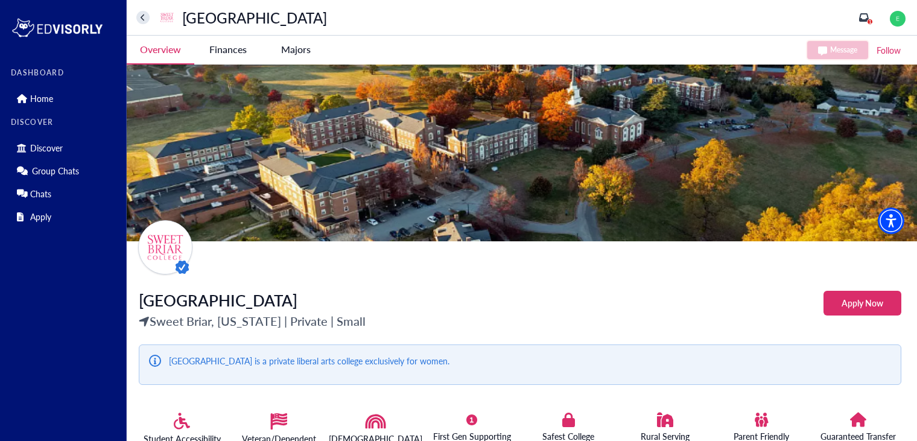
click at [243, 45] on College-tag "Finances" at bounding box center [228, 50] width 68 height 28
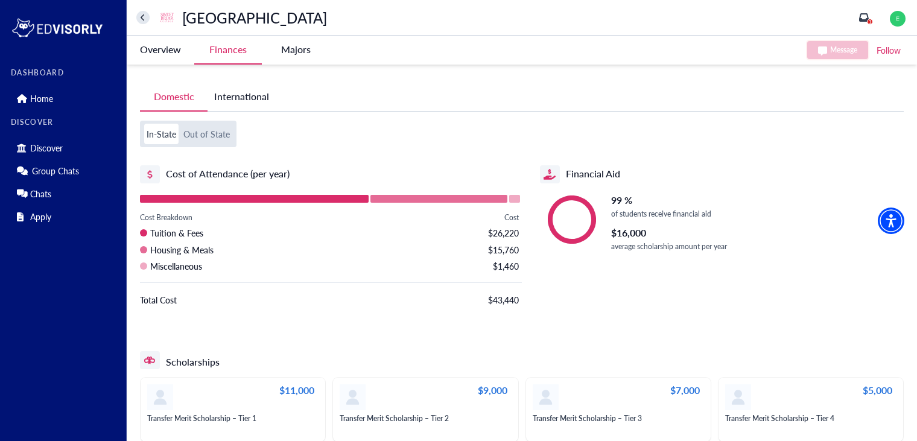
click at [144, 14] on icon "home" at bounding box center [143, 17] width 4 height 7
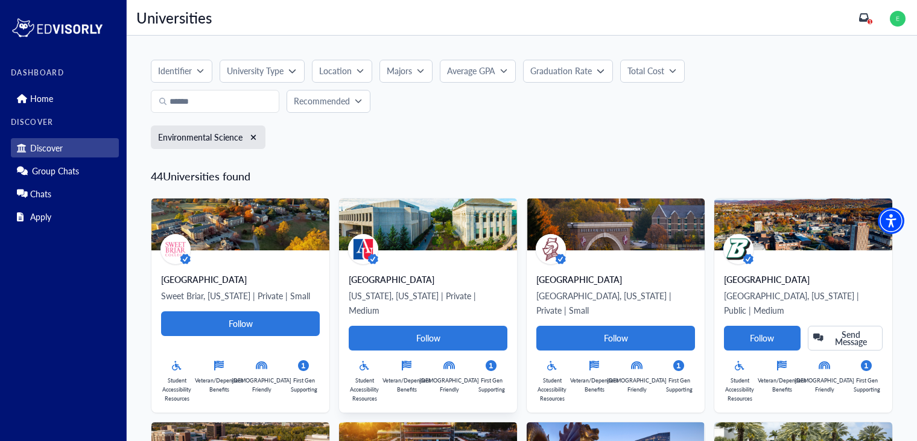
click at [463, 291] on p "[US_STATE], [US_STATE] | Private | Medium" at bounding box center [428, 302] width 159 height 29
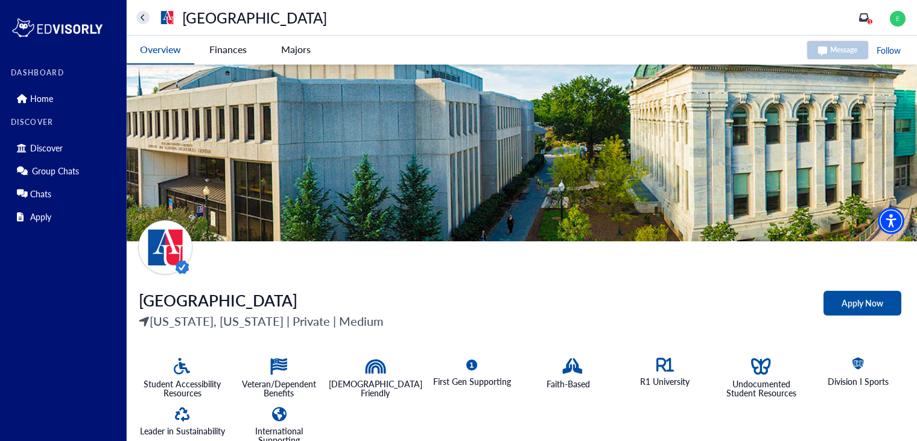
click at [224, 51] on University-tag "Finances" at bounding box center [228, 50] width 68 height 28
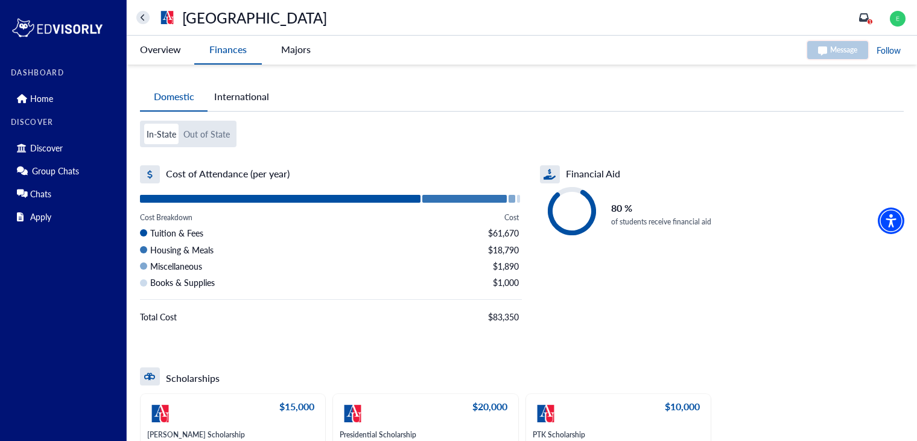
click at [217, 30] on div "American University Discover 1" at bounding box center [522, 18] width 790 height 36
click at [142, 19] on icon "home" at bounding box center [143, 17] width 4 height 7
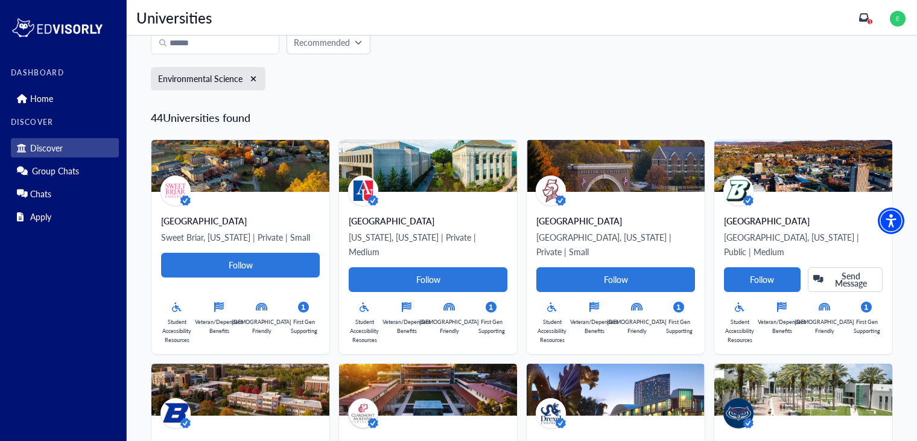
scroll to position [66, 0]
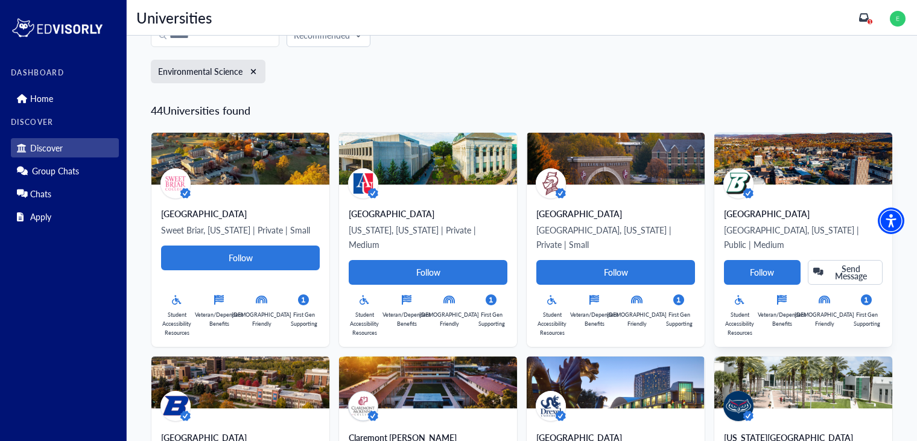
click at [828, 212] on div "[GEOGRAPHIC_DATA]" at bounding box center [803, 214] width 159 height 12
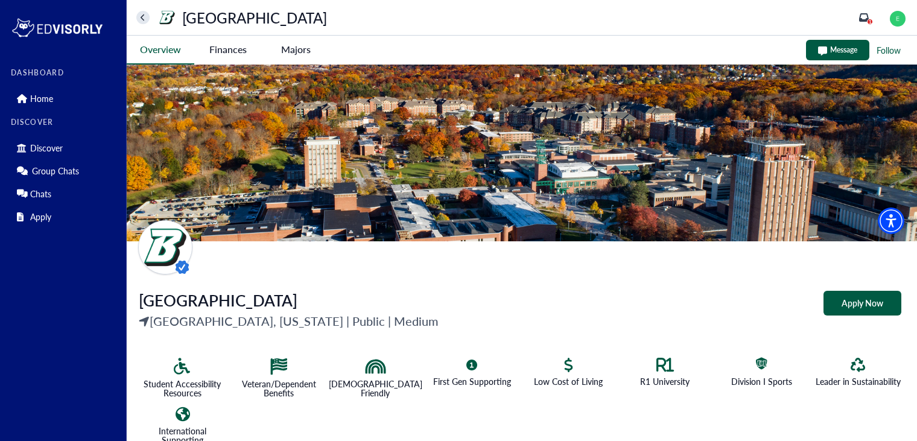
click at [230, 43] on University-tag "Finances" at bounding box center [228, 50] width 68 height 28
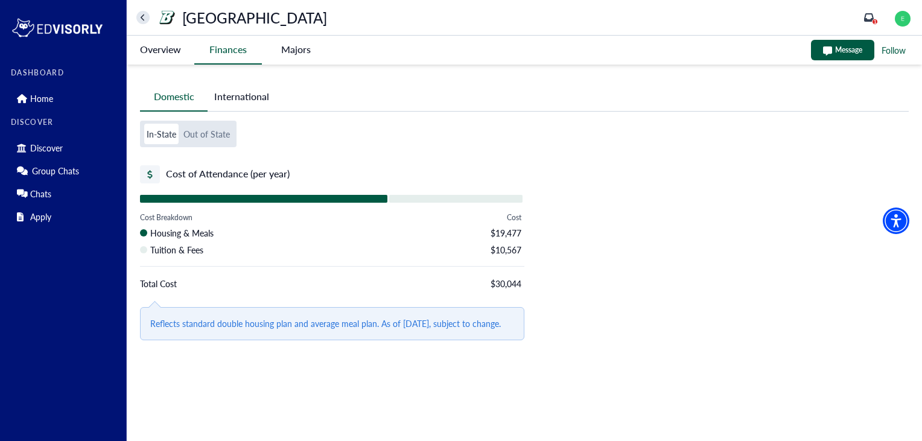
click at [215, 128] on button "Out of State" at bounding box center [206, 134] width 51 height 21
click at [150, 19] on div "[GEOGRAPHIC_DATA]" at bounding box center [231, 17] width 191 height 19
click at [144, 18] on icon "home" at bounding box center [143, 18] width 5 height 8
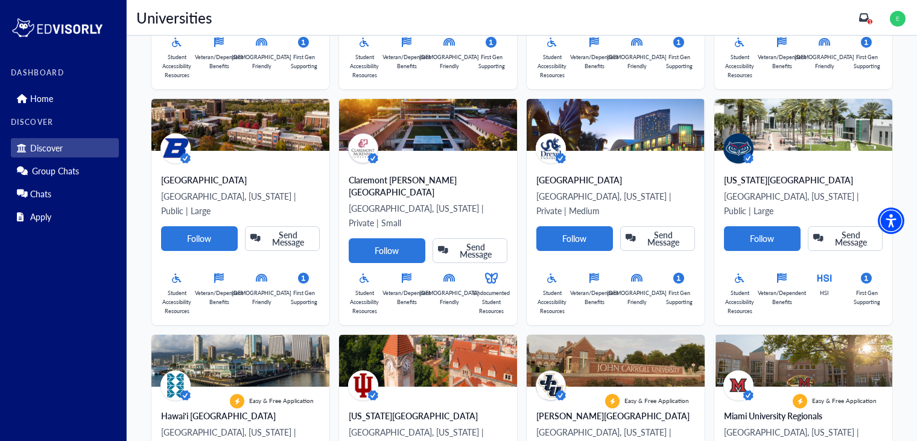
scroll to position [324, 0]
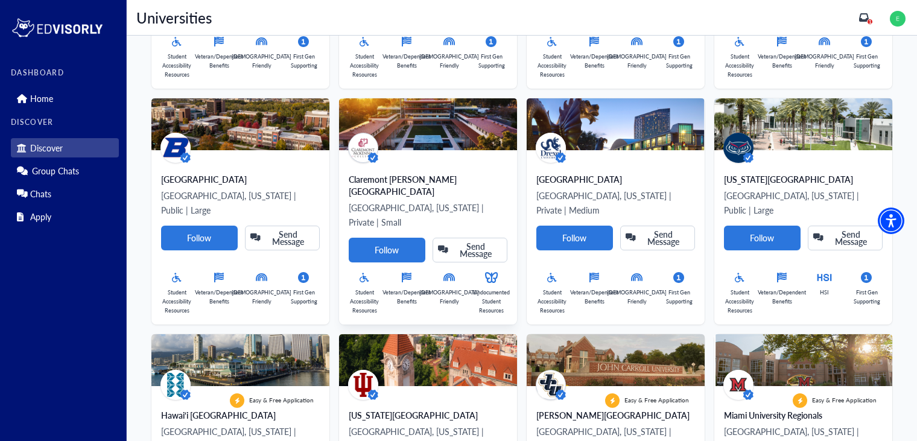
click at [457, 185] on div "Claremont [PERSON_NAME][GEOGRAPHIC_DATA] [GEOGRAPHIC_DATA], [US_STATE] | Privat…" at bounding box center [428, 244] width 159 height 142
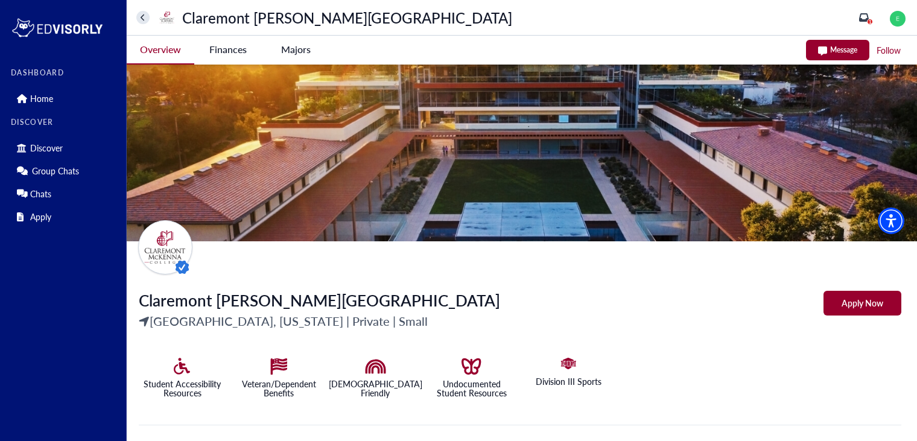
click at [208, 55] on College-tag "Finances" at bounding box center [228, 50] width 68 height 28
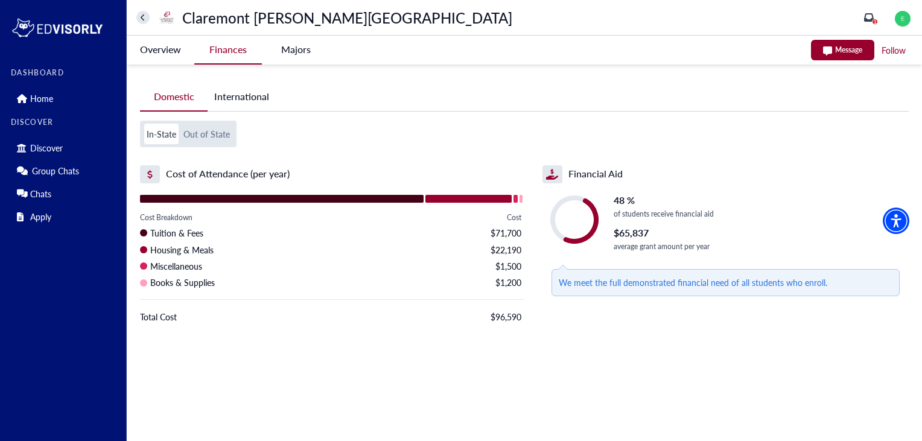
click at [196, 135] on button "Out of State" at bounding box center [206, 134] width 51 height 21
click at [164, 133] on button "In-State" at bounding box center [161, 134] width 34 height 21
click at [141, 19] on icon "home" at bounding box center [143, 18] width 5 height 8
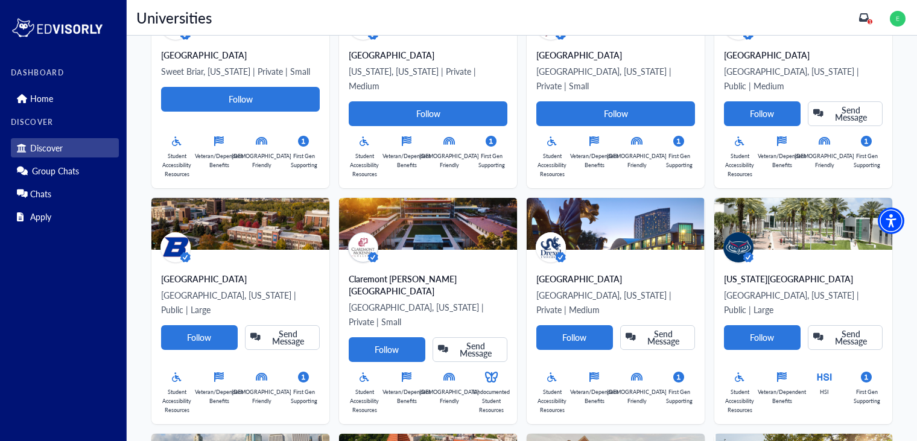
scroll to position [237, 0]
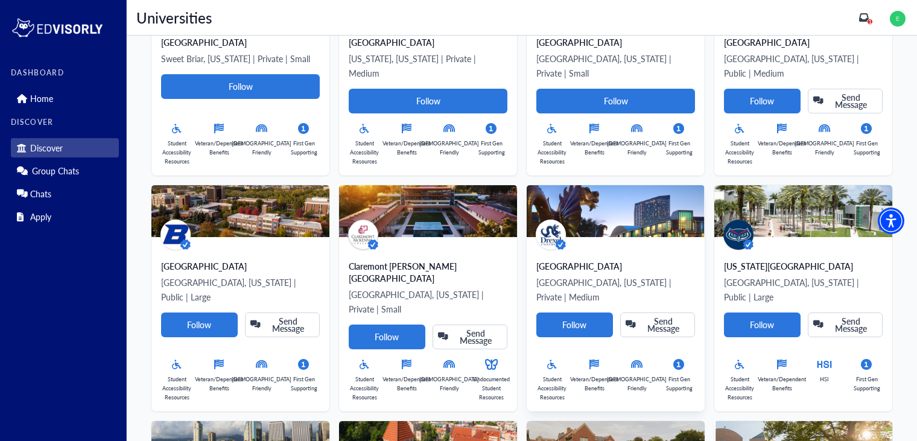
click at [594, 287] on p "[GEOGRAPHIC_DATA], [US_STATE] | Private | Medium" at bounding box center [615, 289] width 159 height 29
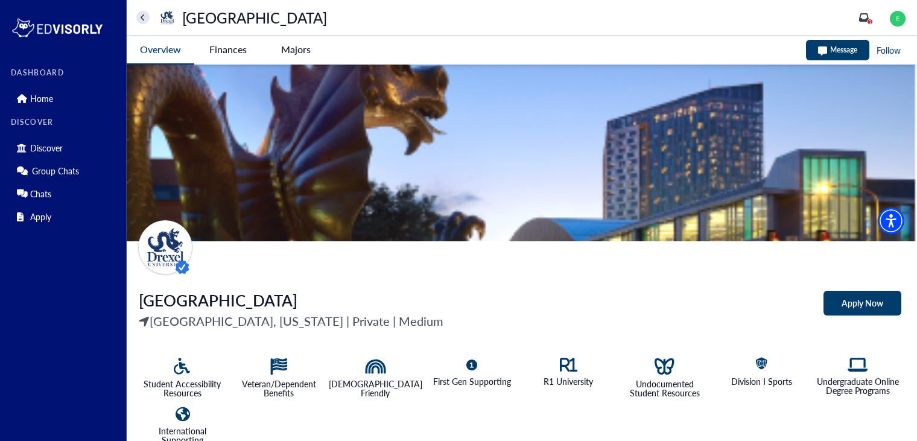
click at [243, 53] on University-tag "Finances" at bounding box center [228, 50] width 68 height 28
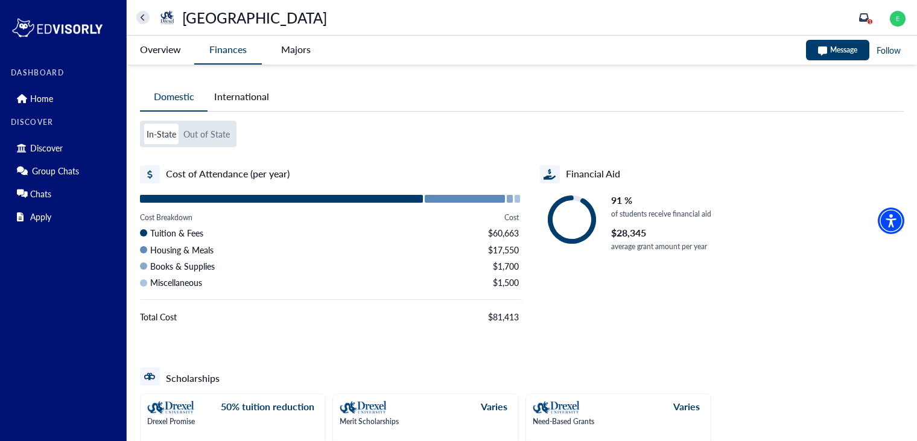
click at [216, 136] on button "Out of State" at bounding box center [206, 134] width 51 height 21
click at [165, 142] on button "In-State" at bounding box center [161, 134] width 34 height 21
click at [142, 11] on button "home" at bounding box center [142, 17] width 13 height 13
